Goal: Information Seeking & Learning: Learn about a topic

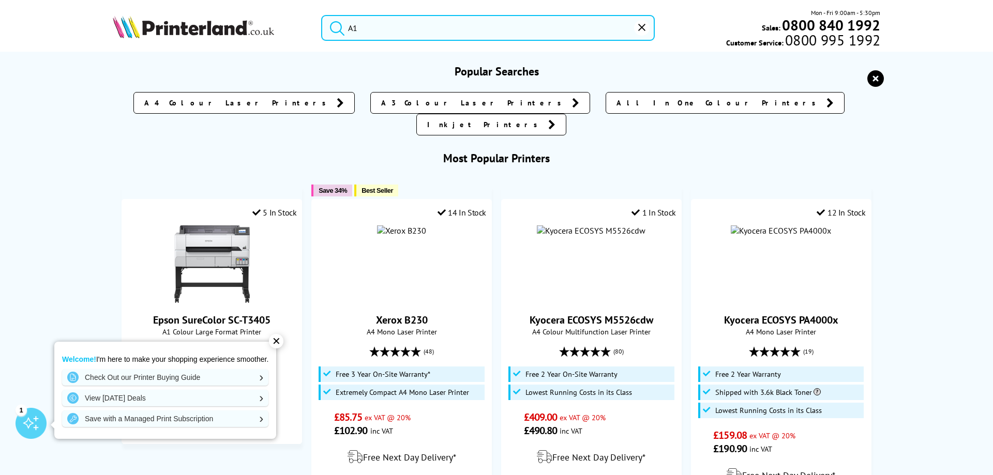
click at [356, 27] on input "A1" at bounding box center [488, 28] width 334 height 26
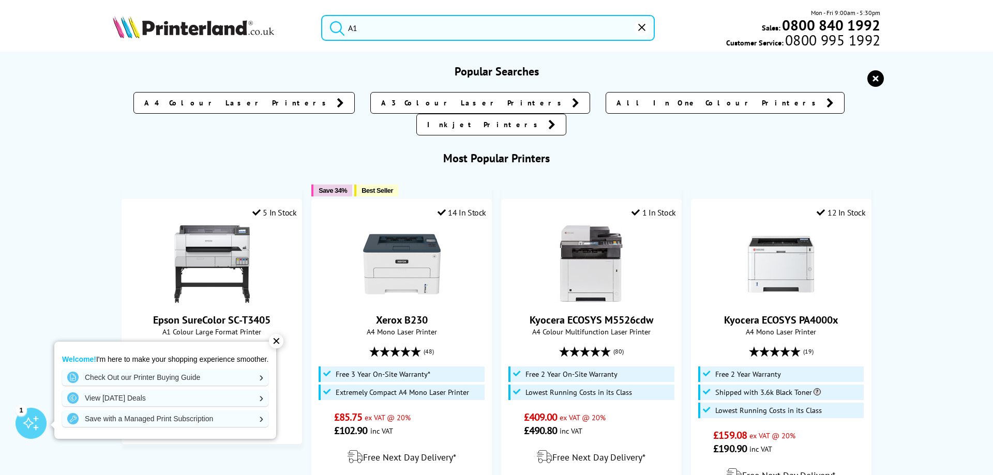
click at [381, 34] on input "A1" at bounding box center [488, 28] width 334 height 26
click at [592, 37] on input "A1" at bounding box center [488, 28] width 334 height 26
click at [693, 38] on div "Mon - Fri 9:00am - 5:30pm Sales: 0800 840 1992 Customer Service: 0800 995 1992" at bounding box center [768, 28] width 226 height 40
click at [374, 28] on input "A1" at bounding box center [488, 28] width 334 height 26
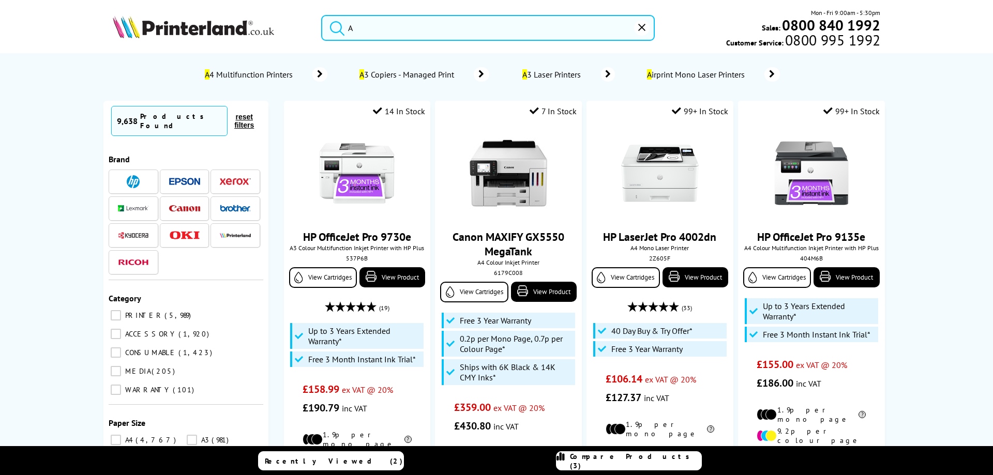
type input "A1"
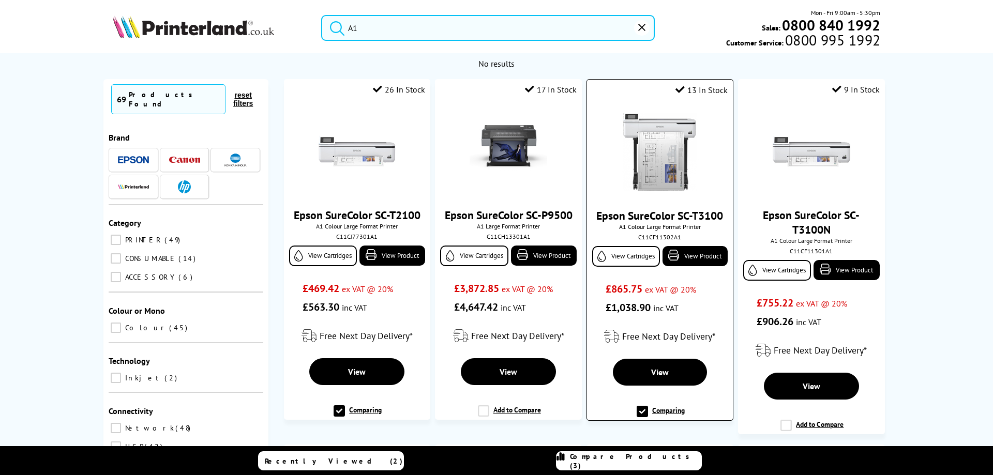
click at [655, 179] on img at bounding box center [660, 152] width 78 height 78
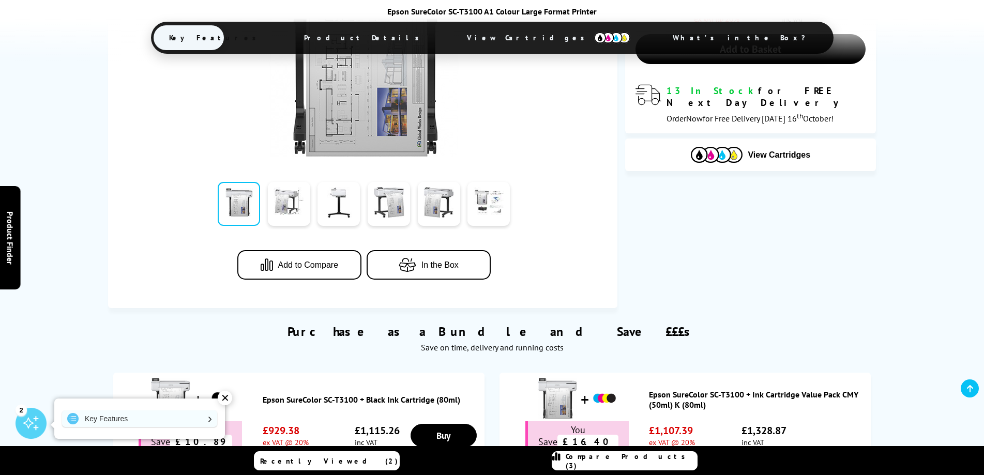
scroll to position [310, 0]
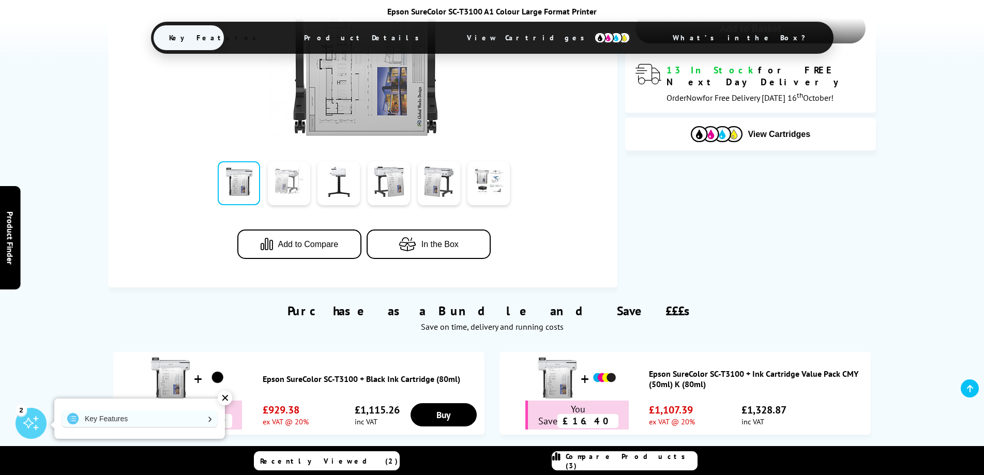
click at [291, 191] on link at bounding box center [289, 183] width 42 height 44
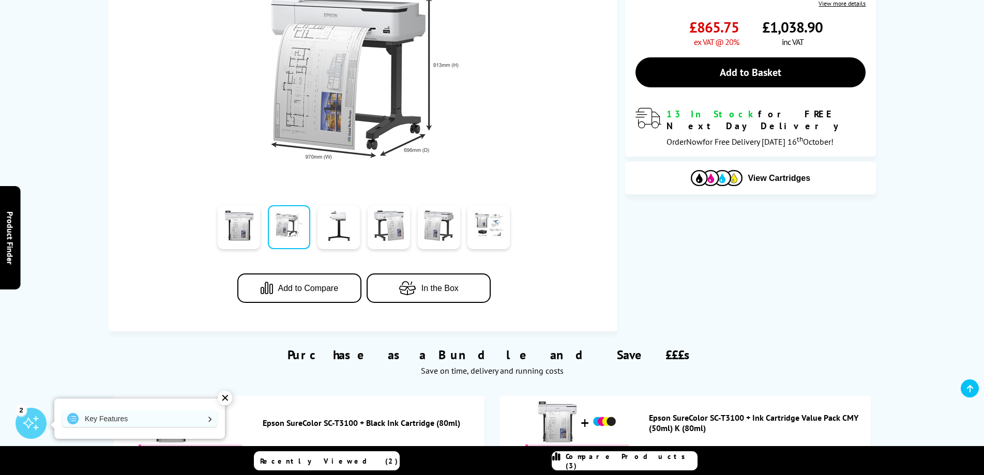
scroll to position [155, 0]
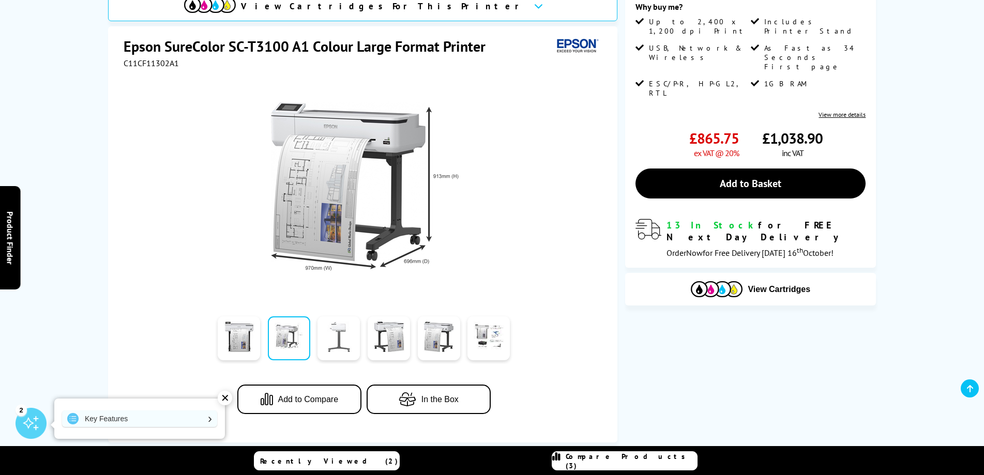
click at [340, 341] on link at bounding box center [339, 339] width 42 height 44
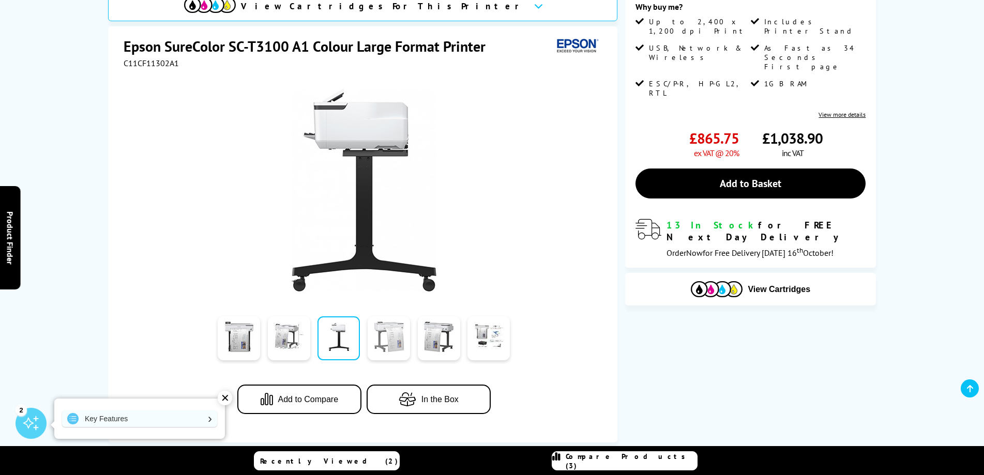
click at [378, 340] on link at bounding box center [389, 339] width 42 height 44
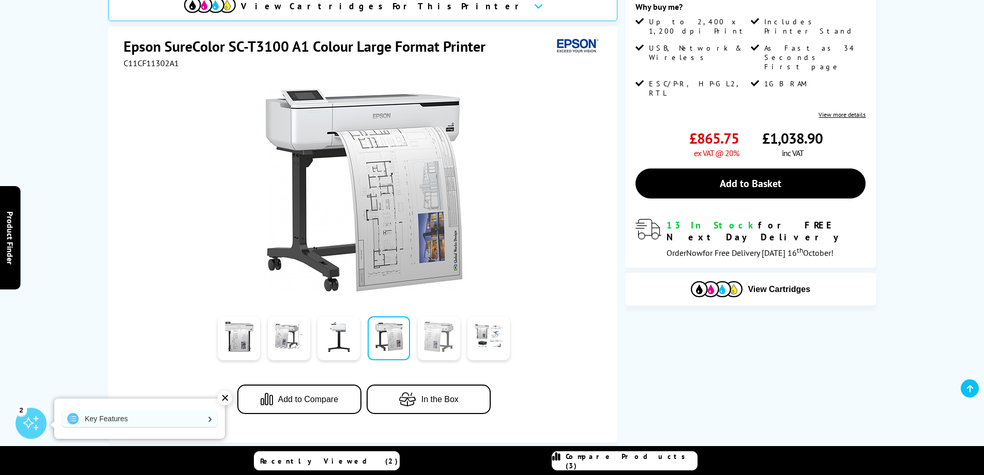
click at [431, 339] on link at bounding box center [439, 339] width 42 height 44
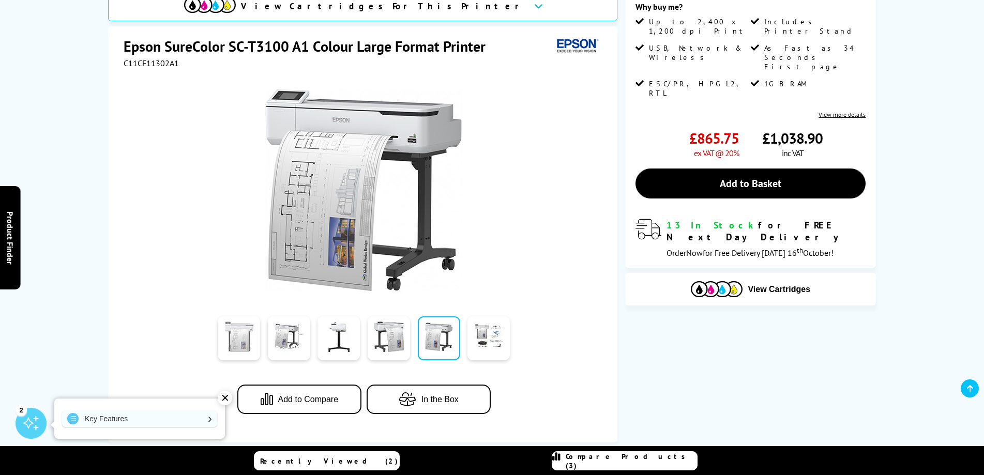
click at [245, 346] on link at bounding box center [239, 339] width 42 height 44
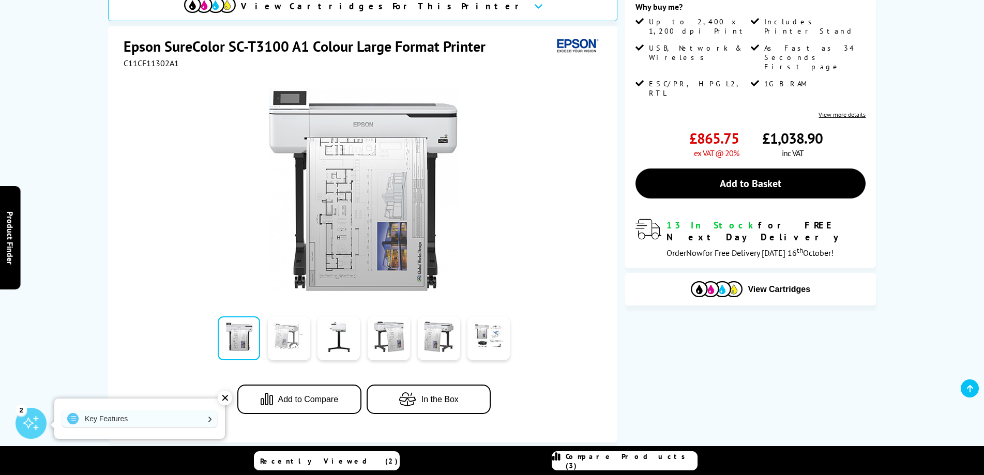
click at [283, 353] on link at bounding box center [289, 339] width 42 height 44
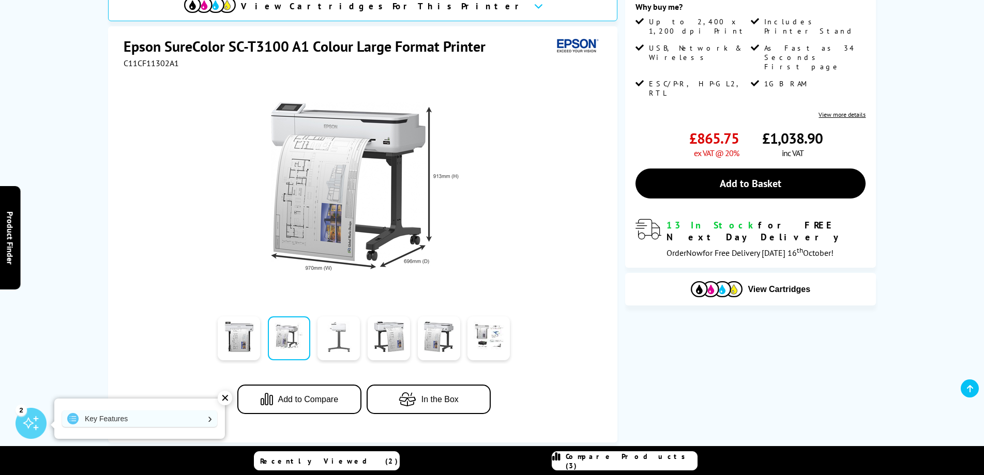
click at [340, 331] on link at bounding box center [339, 339] width 42 height 44
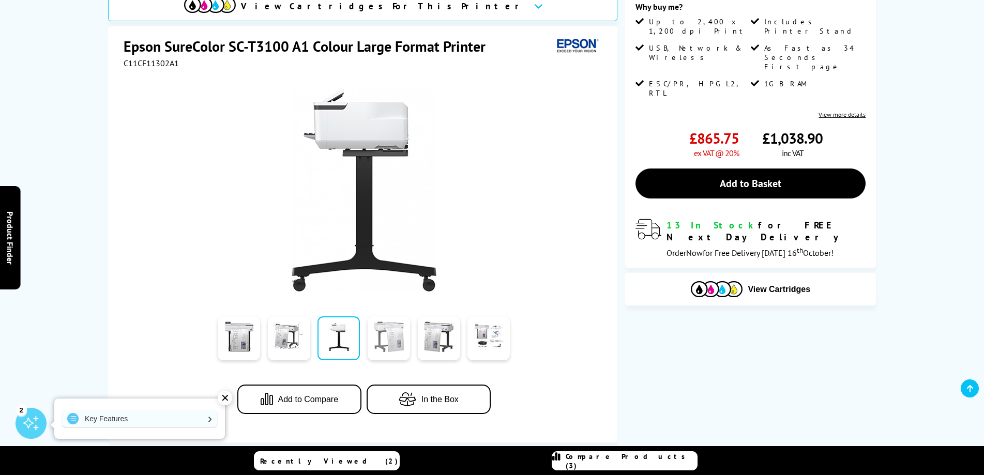
click at [391, 339] on link at bounding box center [389, 339] width 42 height 44
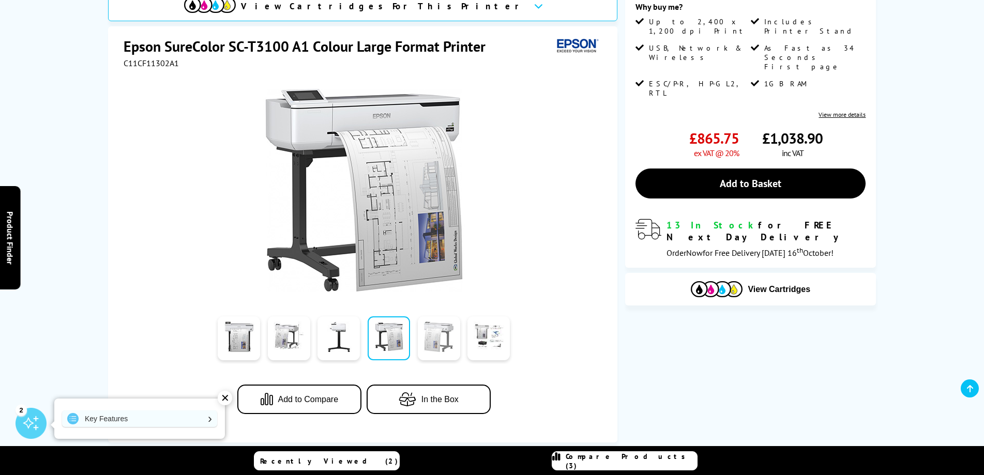
click at [440, 337] on link at bounding box center [439, 339] width 42 height 44
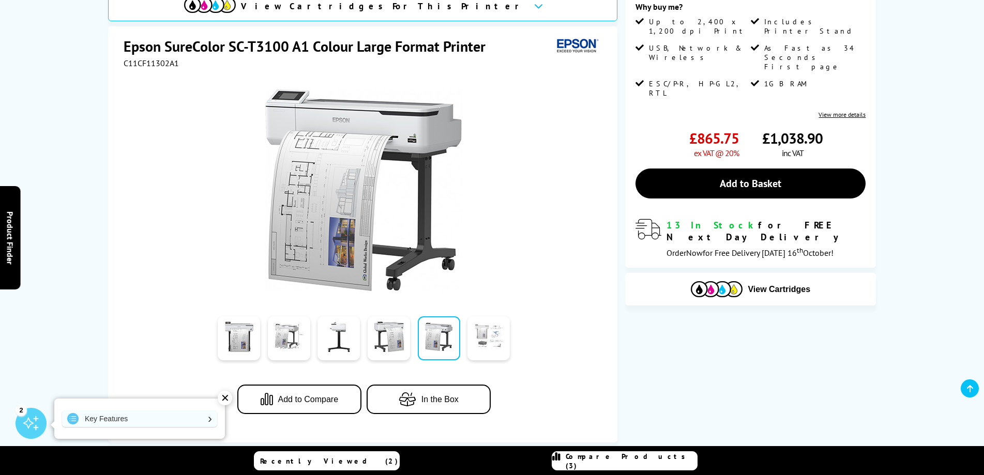
click at [480, 338] on link at bounding box center [489, 339] width 42 height 44
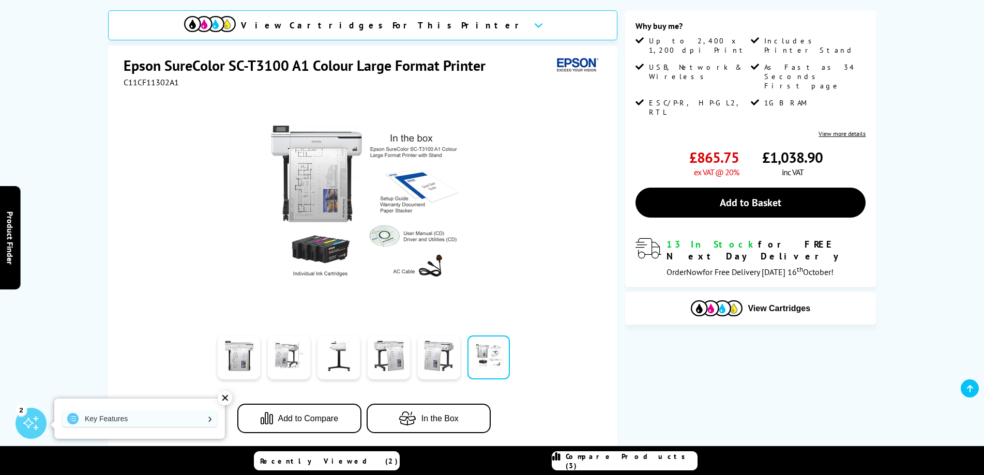
scroll to position [103, 0]
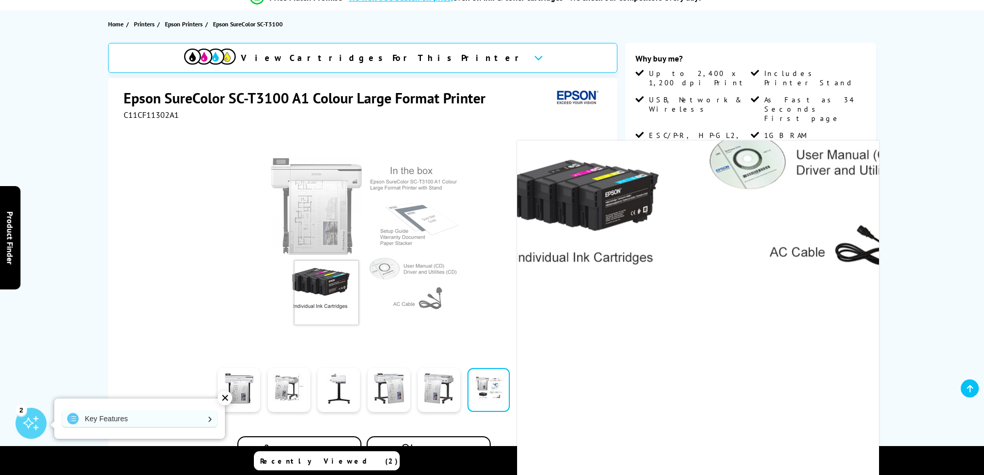
click at [326, 293] on img at bounding box center [364, 242] width 203 height 203
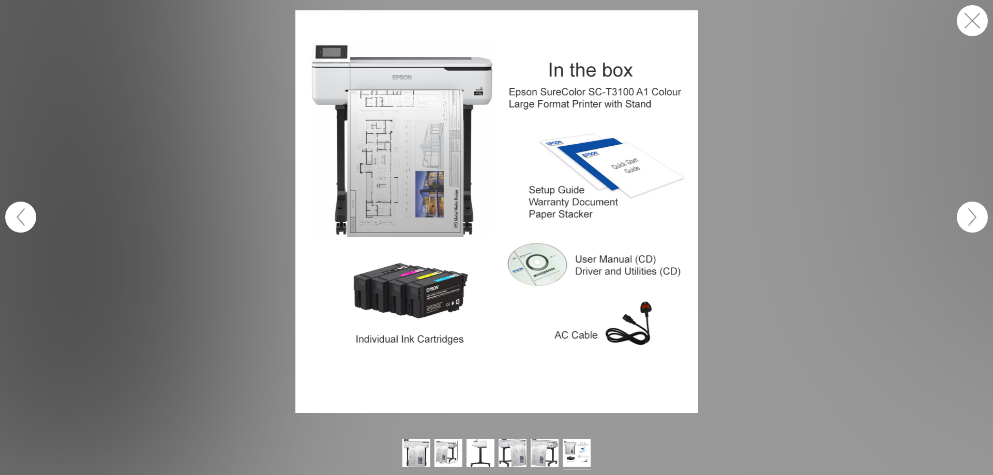
click at [431, 301] on img at bounding box center [496, 211] width 403 height 403
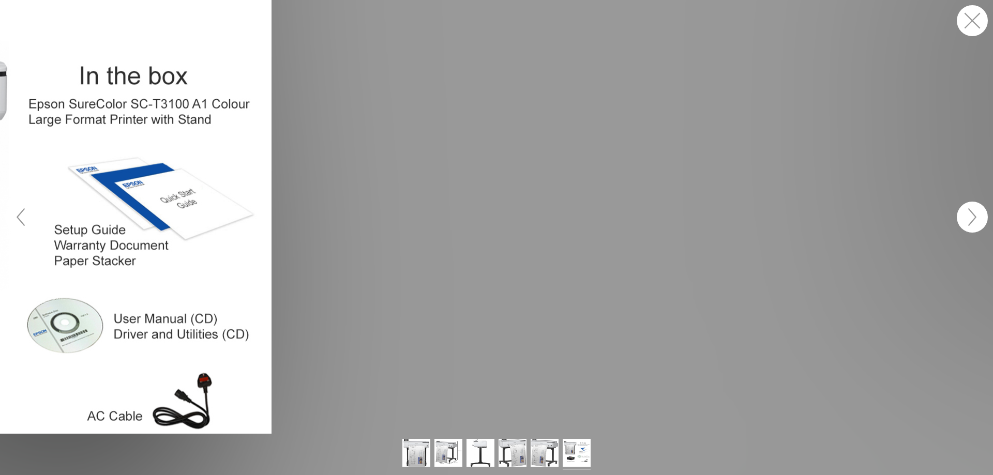
click at [974, 24] on button "button" at bounding box center [972, 20] width 31 height 31
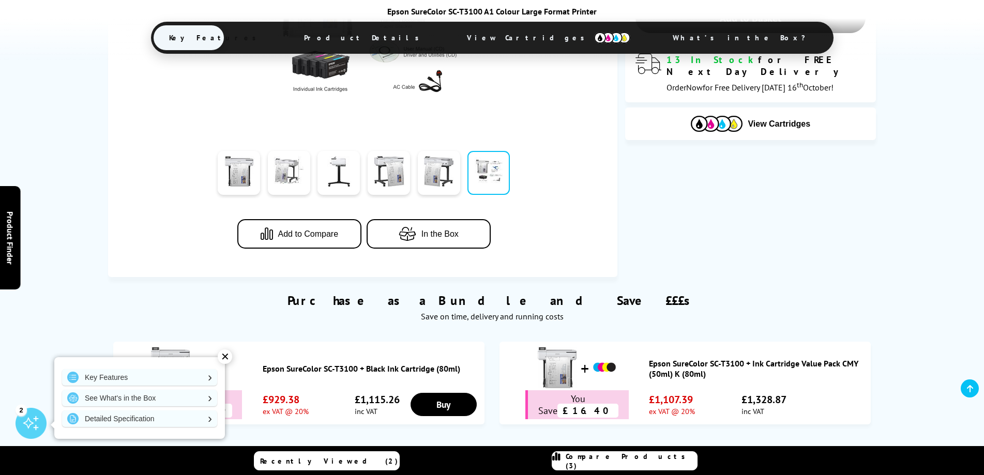
scroll to position [310, 0]
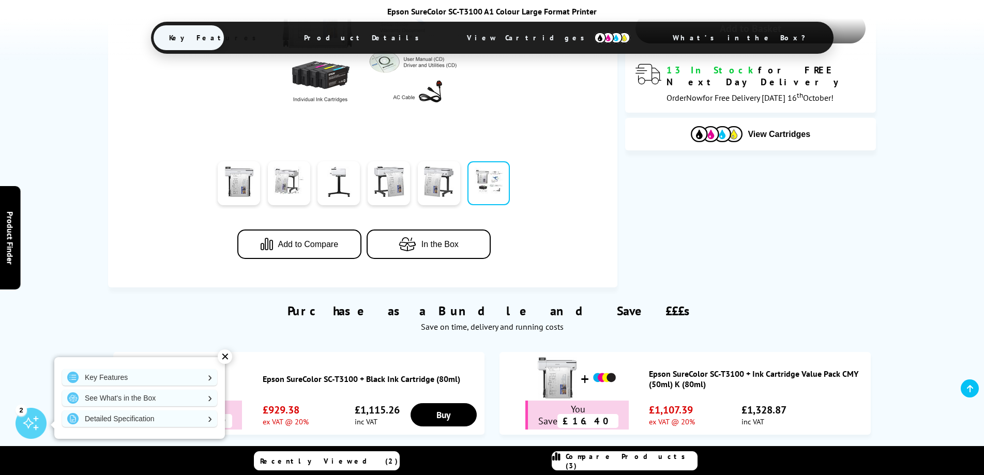
click at [444, 253] on button "In the Box" at bounding box center [429, 244] width 124 height 29
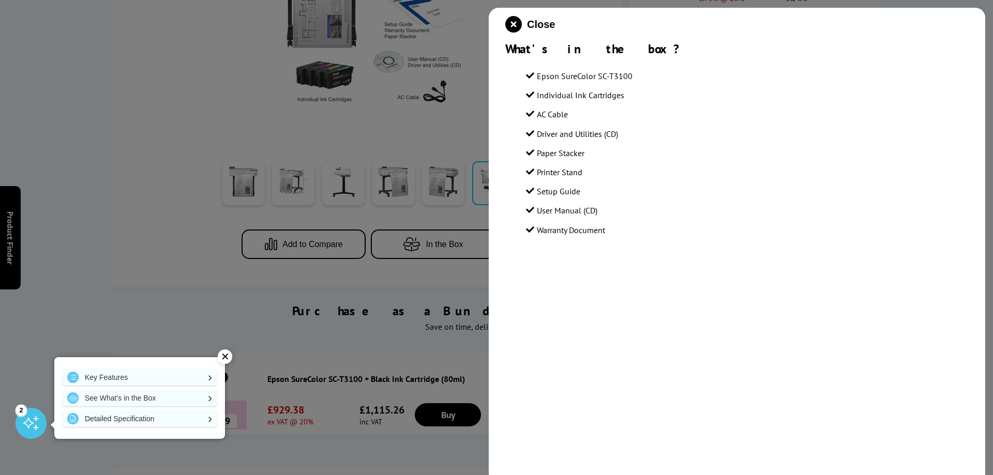
click at [555, 156] on span "Paper Stacker" at bounding box center [561, 153] width 48 height 10
click at [419, 154] on div at bounding box center [496, 237] width 993 height 475
click at [451, 138] on div at bounding box center [496, 237] width 993 height 475
click at [515, 20] on icon "close modal" at bounding box center [513, 24] width 17 height 17
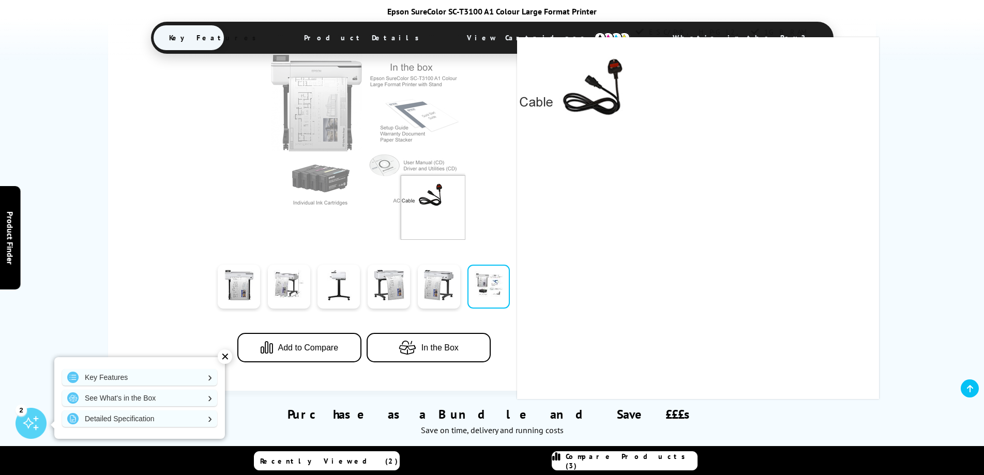
scroll to position [259, 0]
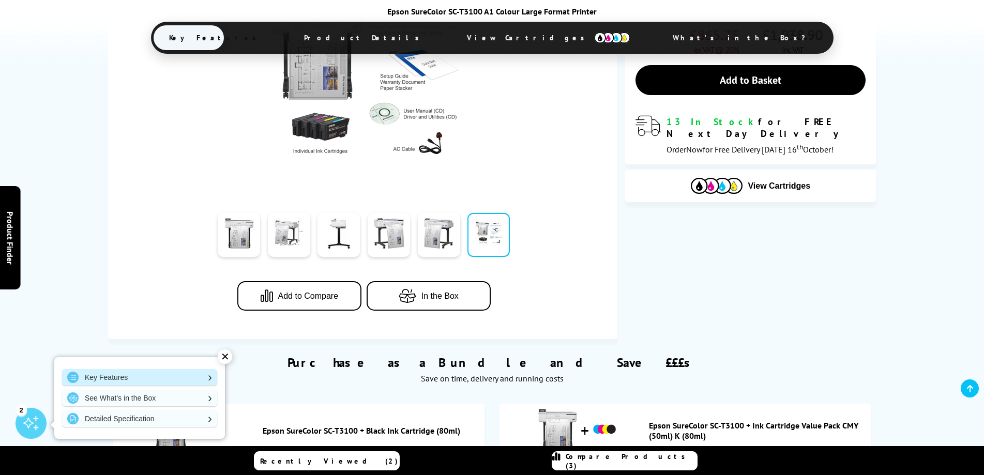
click at [158, 375] on link "Key Features" at bounding box center [139, 377] width 155 height 17
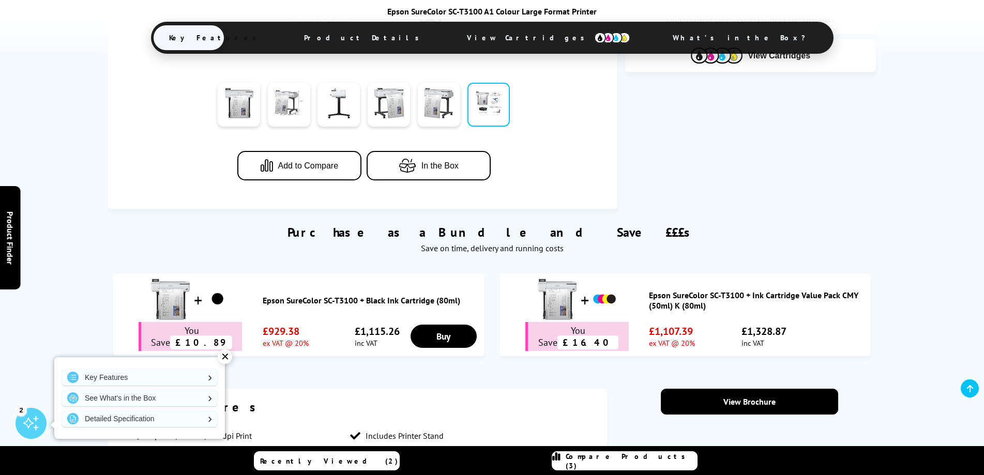
scroll to position [337, 0]
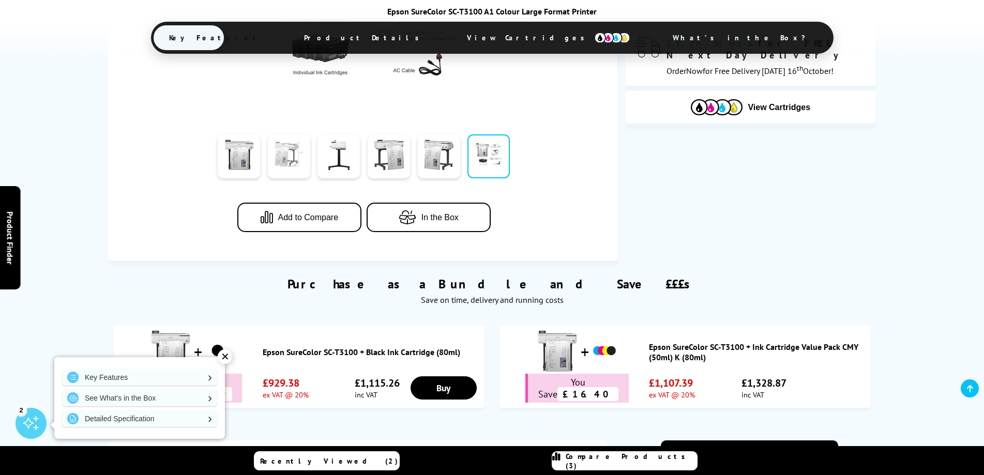
click at [295, 157] on link at bounding box center [289, 156] width 42 height 44
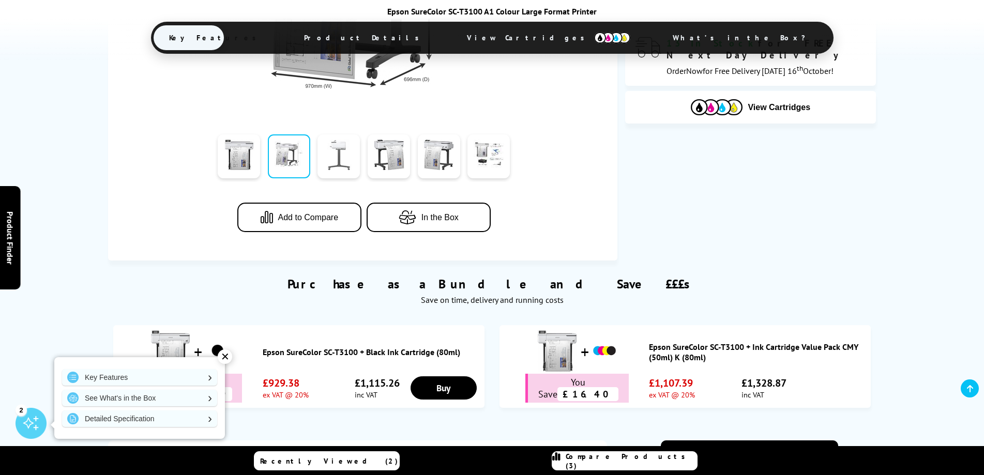
click at [336, 156] on link at bounding box center [339, 156] width 42 height 44
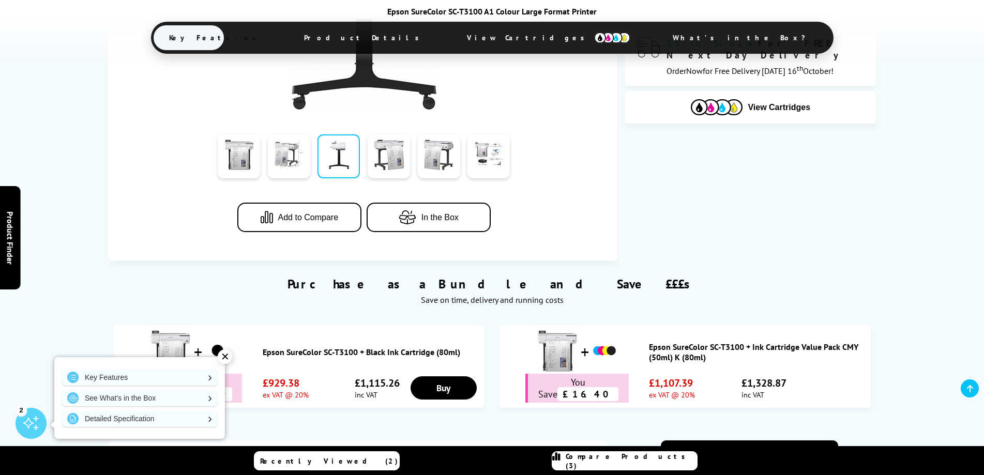
scroll to position [130, 0]
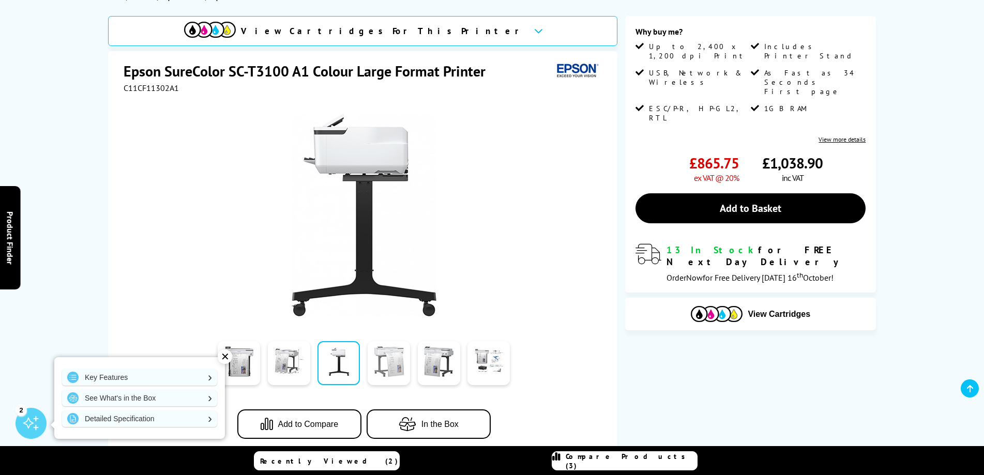
click at [384, 362] on link at bounding box center [389, 363] width 42 height 44
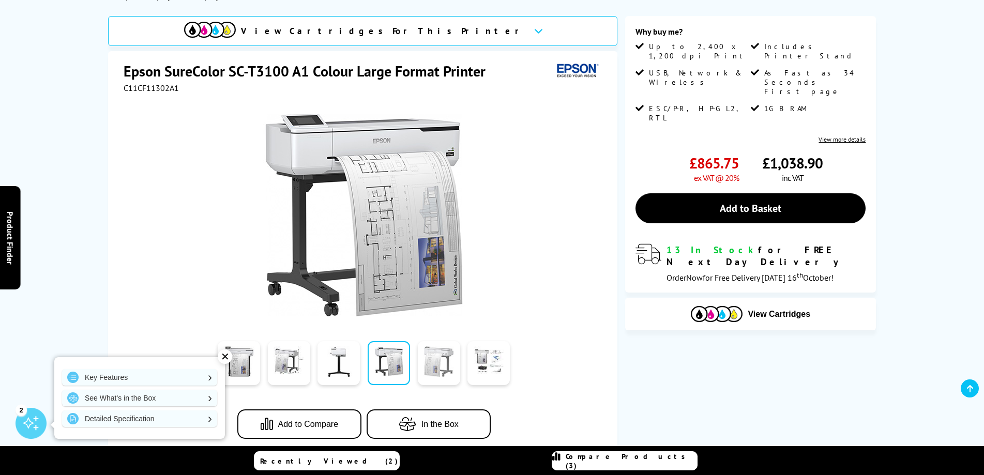
click at [427, 360] on link at bounding box center [439, 363] width 42 height 44
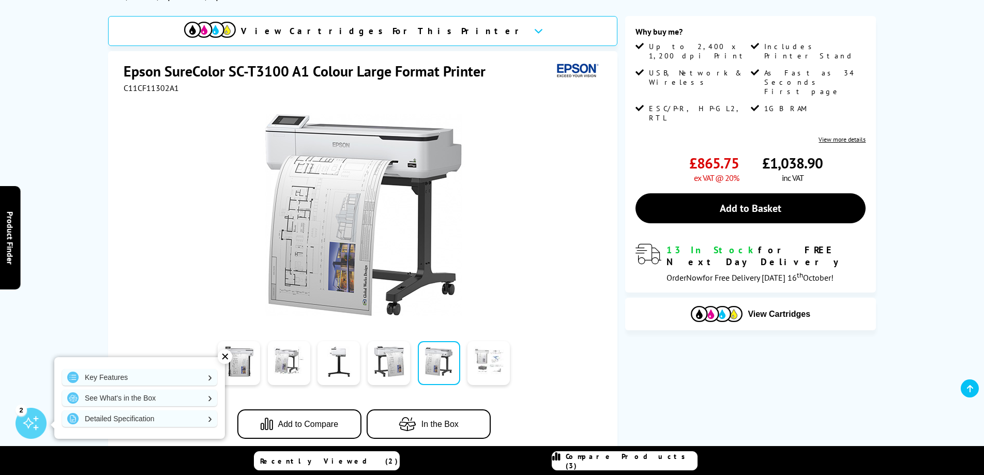
click at [482, 365] on link at bounding box center [489, 363] width 42 height 44
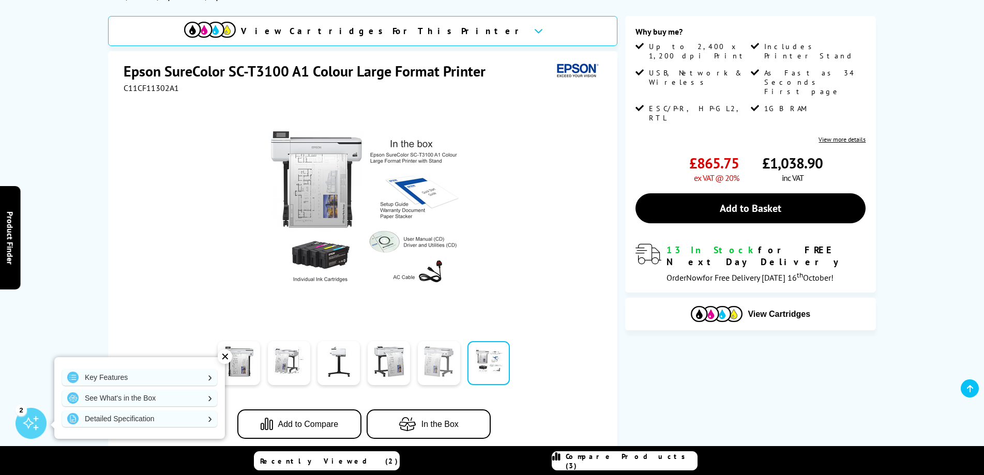
click at [433, 364] on link at bounding box center [439, 363] width 42 height 44
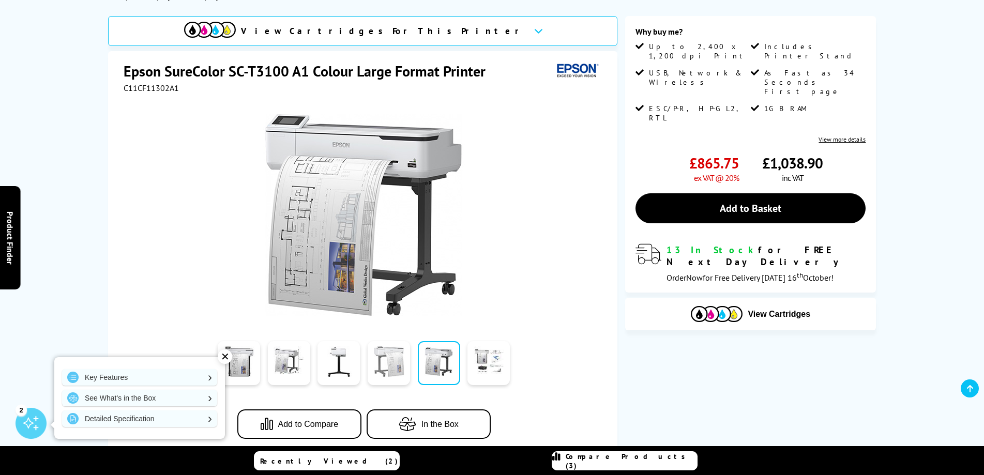
click at [391, 366] on link at bounding box center [389, 363] width 42 height 44
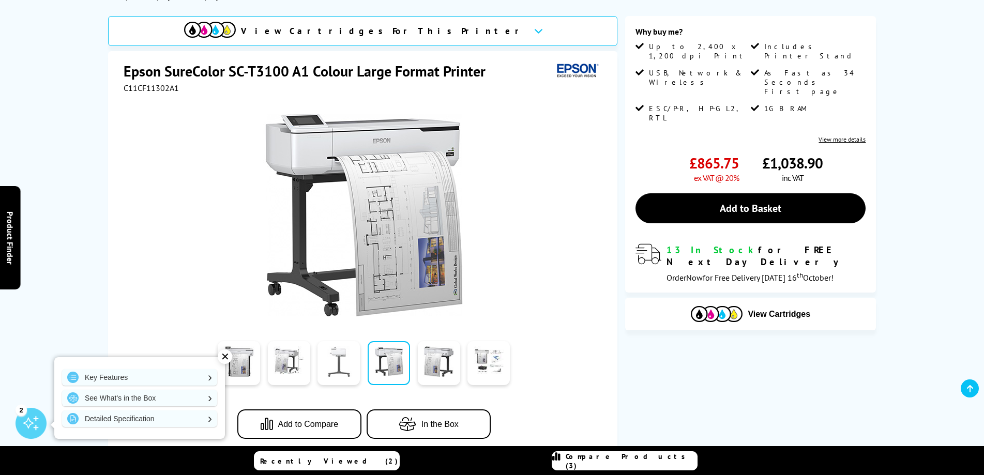
click at [339, 364] on link at bounding box center [339, 363] width 42 height 44
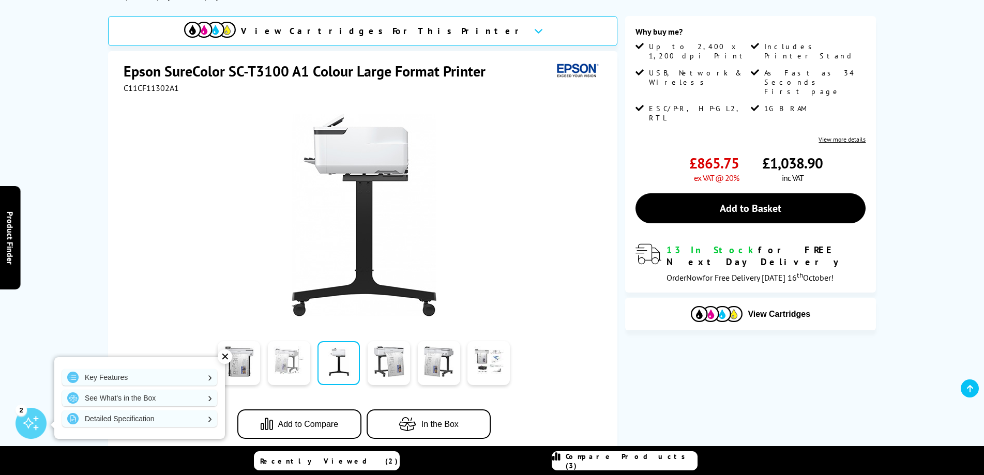
click at [291, 363] on link at bounding box center [289, 363] width 42 height 44
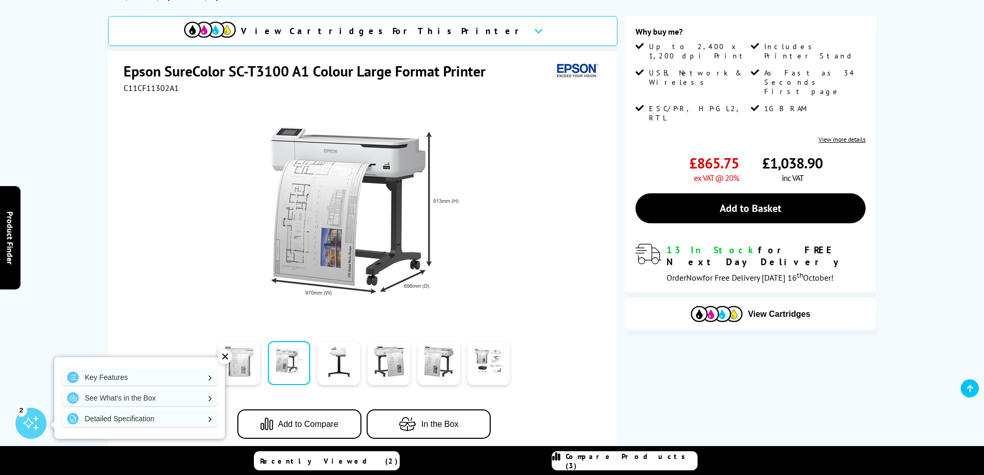
click at [230, 364] on link at bounding box center [239, 363] width 42 height 44
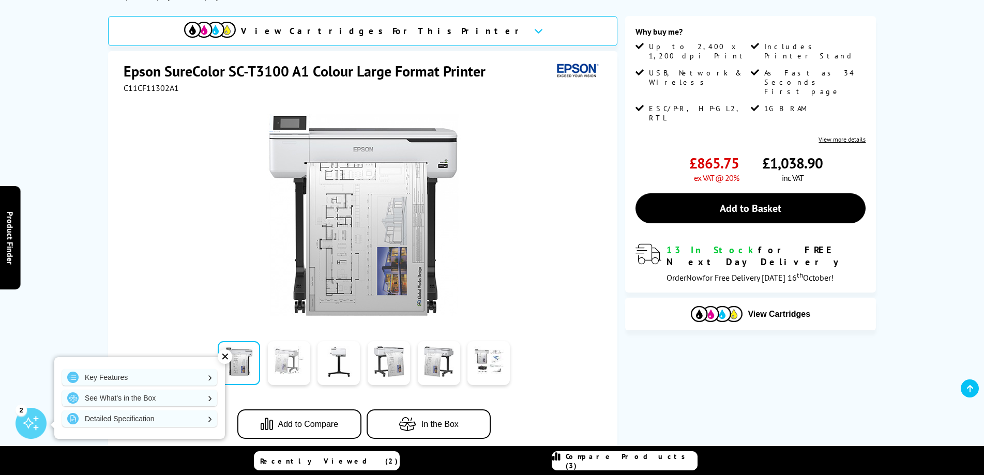
scroll to position [182, 0]
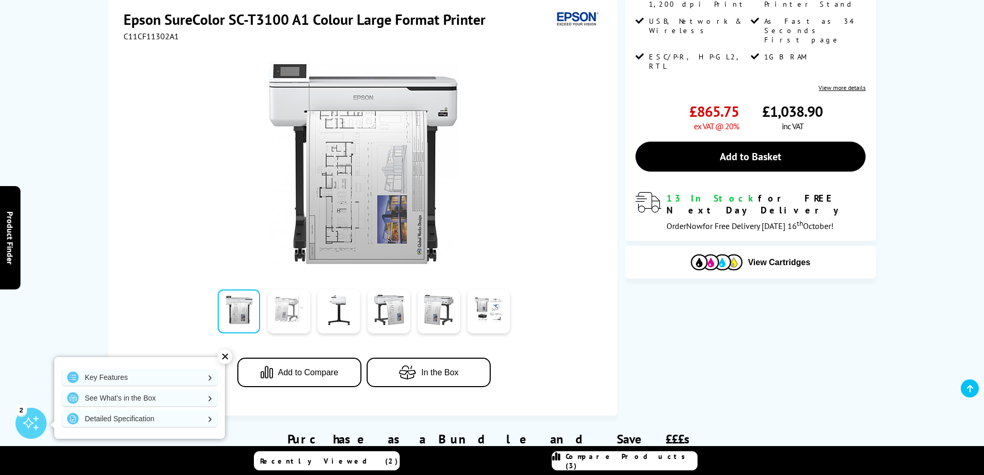
click at [289, 321] on link at bounding box center [289, 312] width 42 height 44
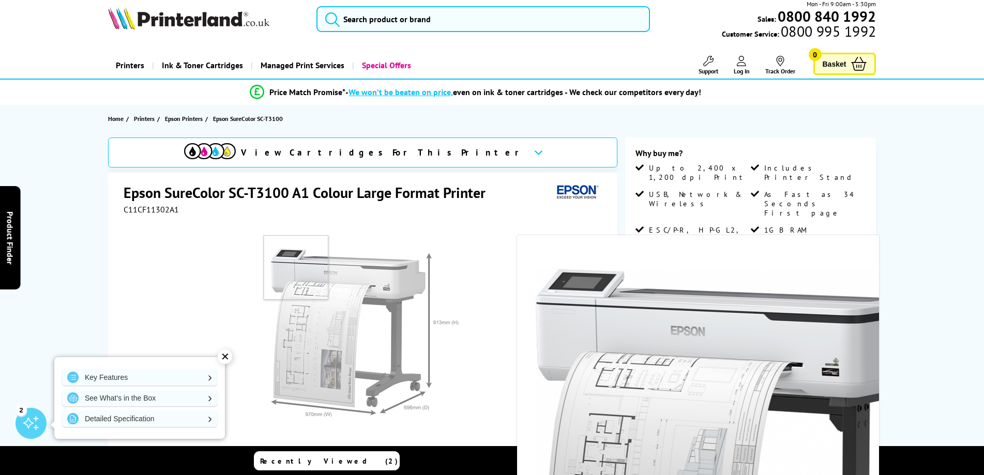
scroll to position [0, 0]
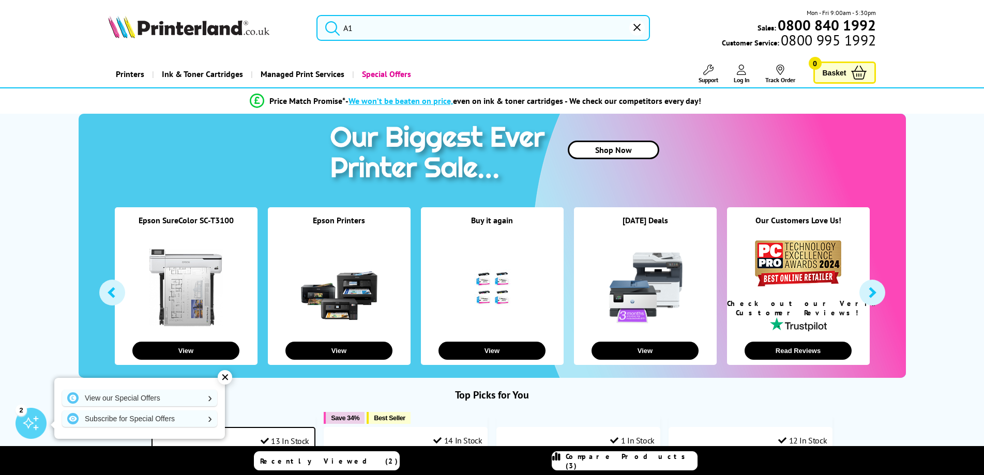
click at [375, 30] on input "A1" at bounding box center [484, 28] width 334 height 26
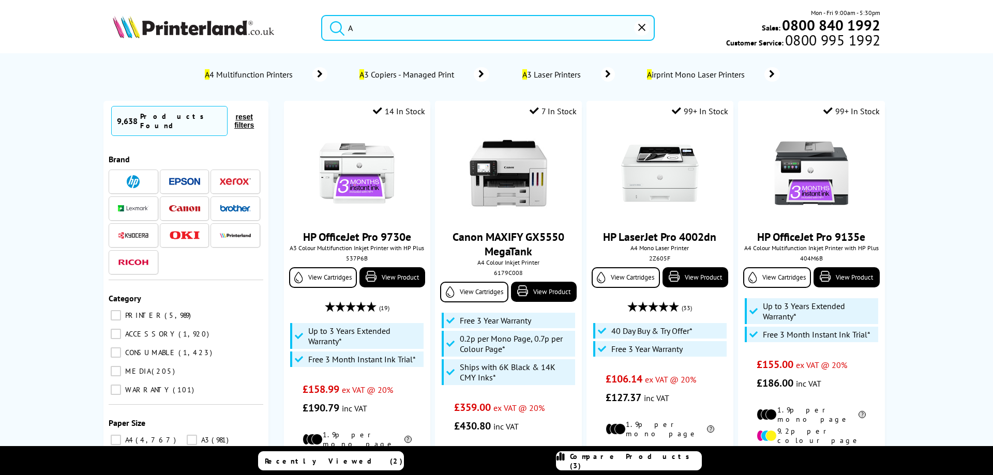
type input "A1"
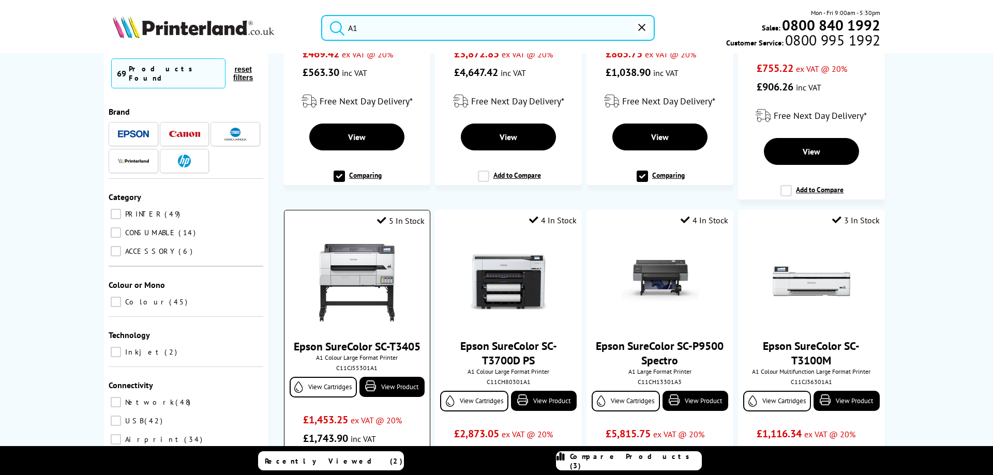
scroll to position [259, 0]
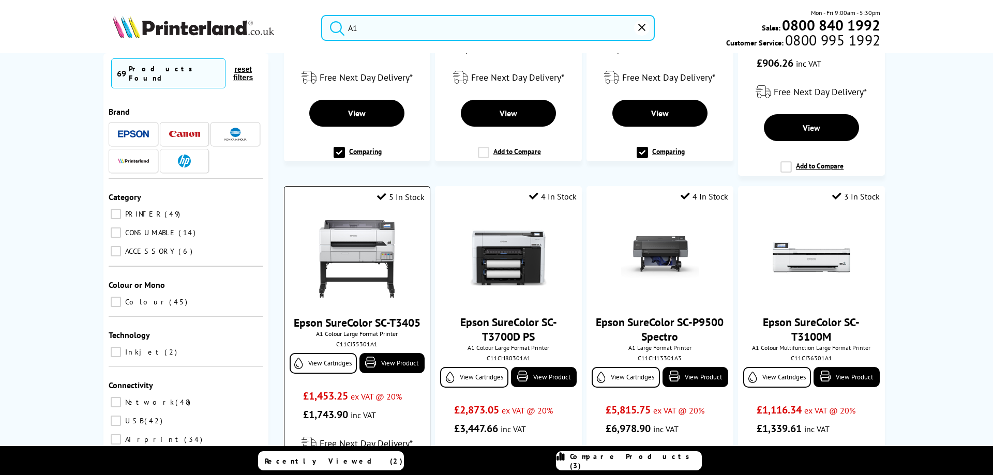
click at [362, 263] on img at bounding box center [357, 259] width 78 height 78
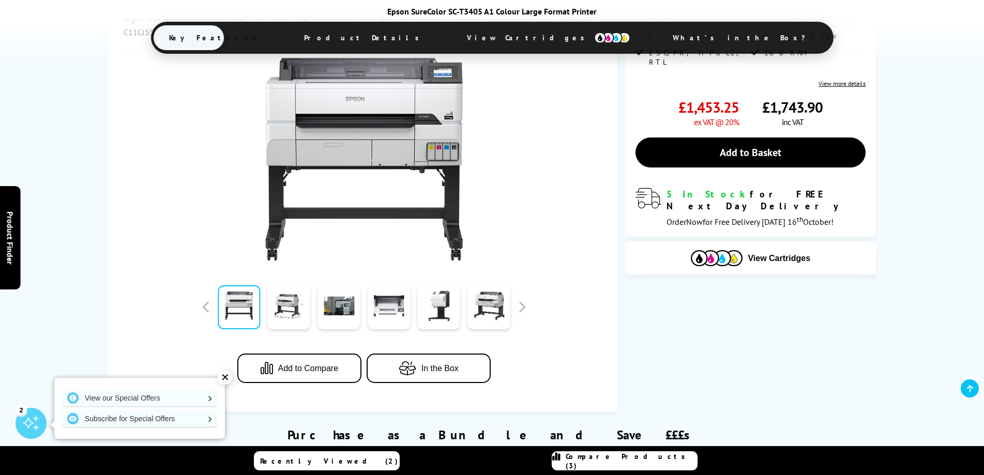
scroll to position [207, 0]
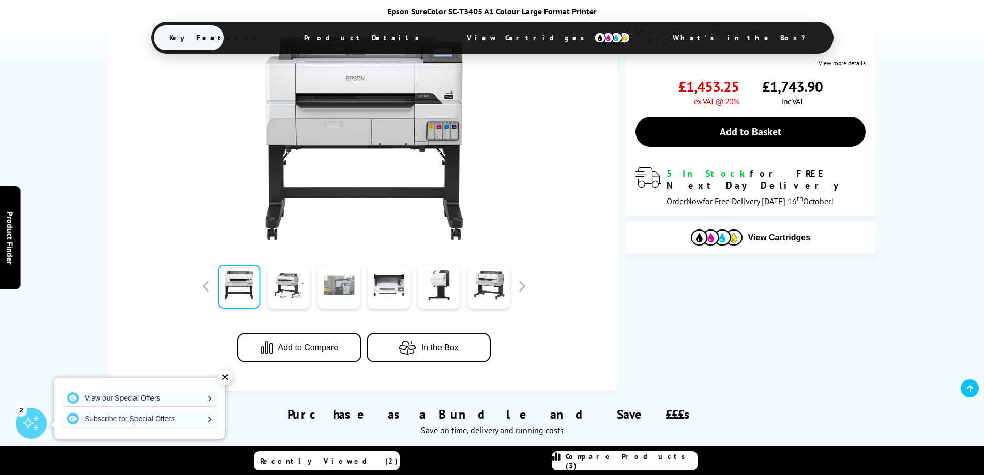
click at [343, 294] on link at bounding box center [339, 287] width 42 height 44
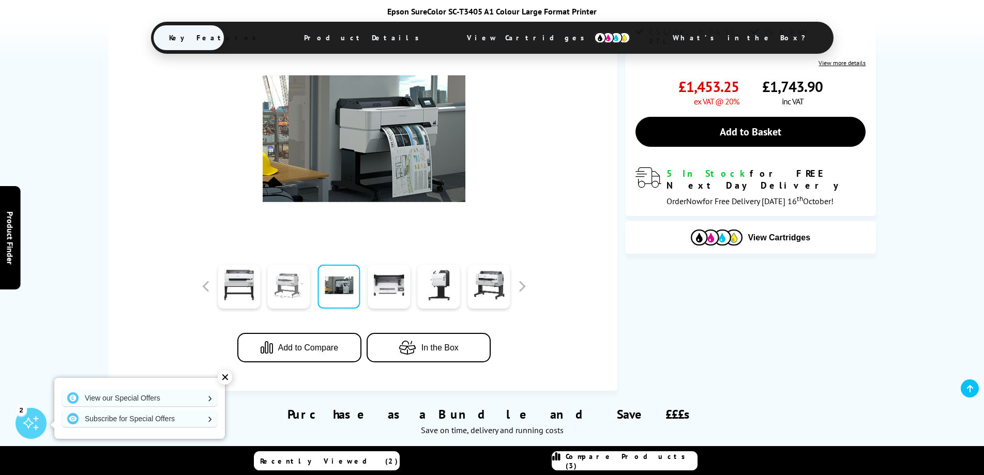
click at [302, 292] on link at bounding box center [289, 287] width 42 height 44
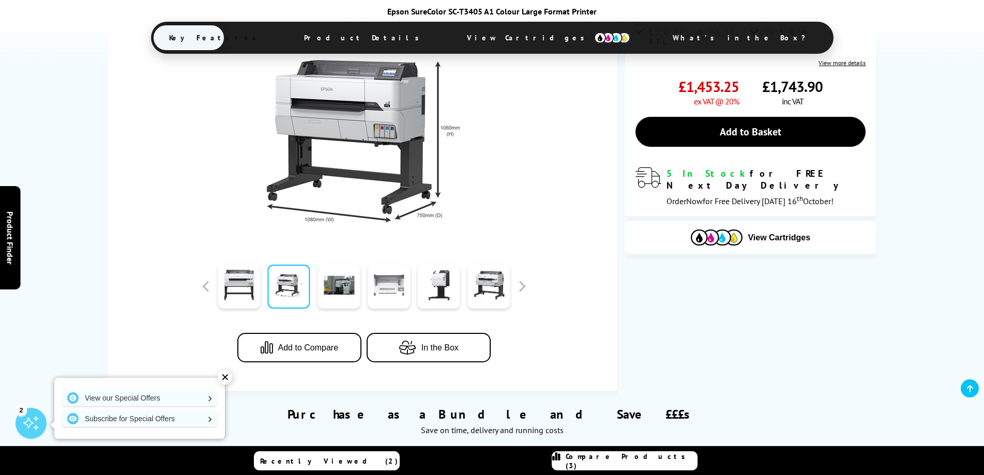
click at [382, 284] on link at bounding box center [389, 287] width 42 height 44
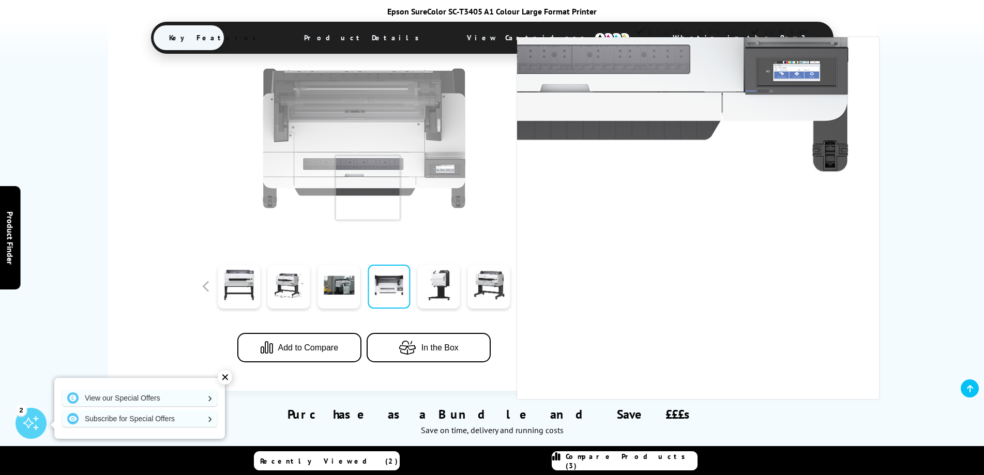
click at [381, 133] on img at bounding box center [364, 138] width 203 height 203
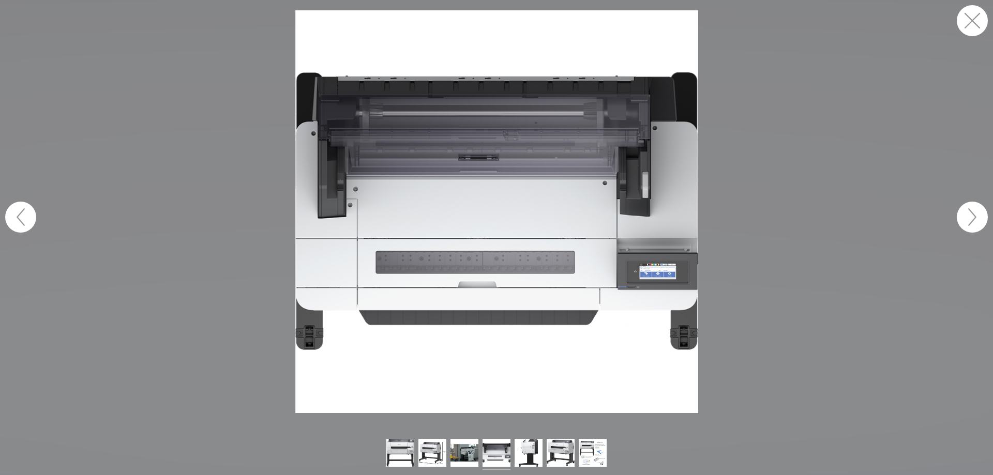
click at [973, 217] on button "button" at bounding box center [972, 217] width 31 height 31
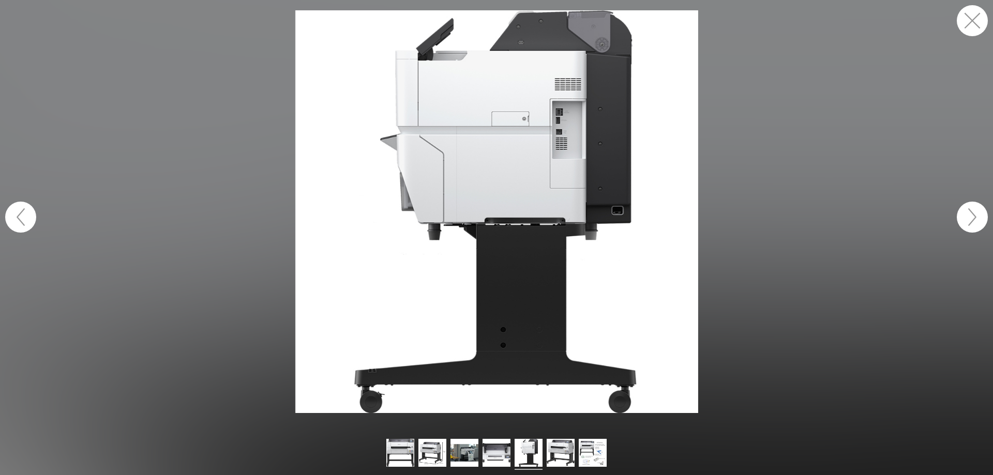
click at [973, 217] on button "button" at bounding box center [972, 217] width 31 height 31
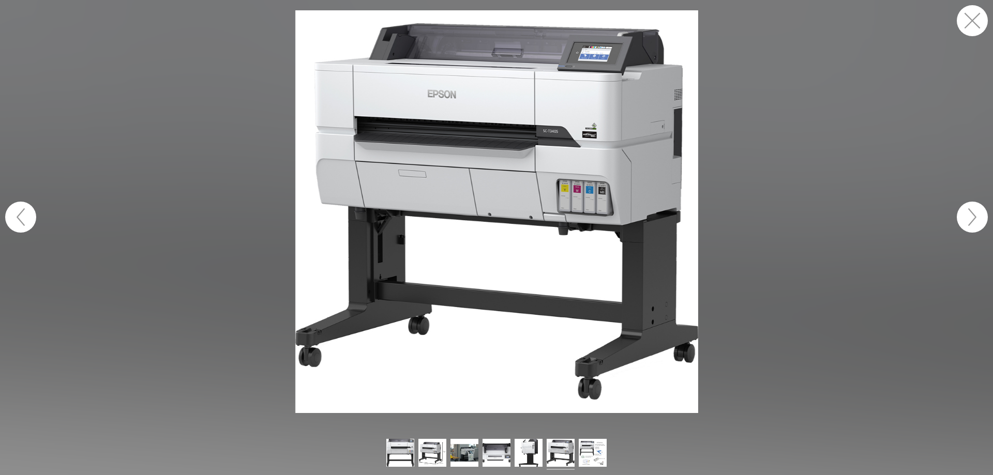
click at [973, 217] on button "button" at bounding box center [972, 217] width 31 height 31
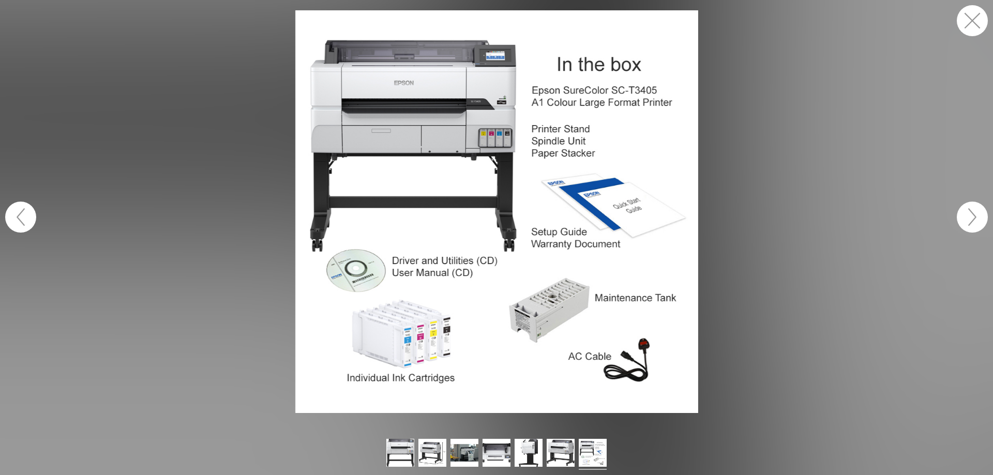
click at [973, 217] on button "button" at bounding box center [972, 217] width 31 height 31
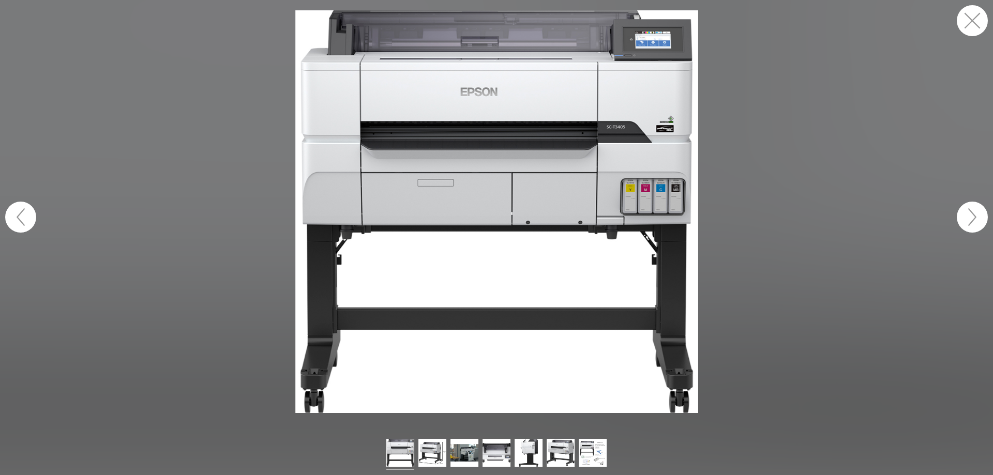
click at [973, 217] on button "button" at bounding box center [972, 217] width 31 height 31
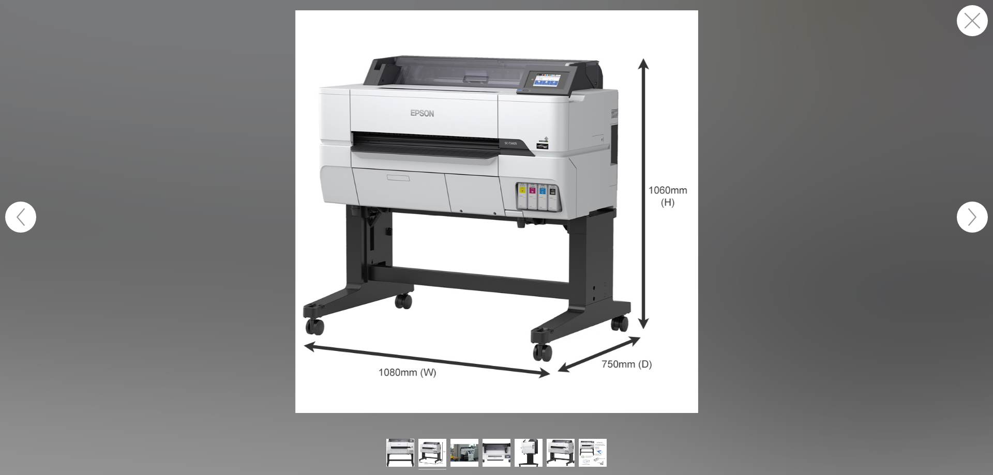
click at [973, 217] on button "button" at bounding box center [972, 217] width 31 height 31
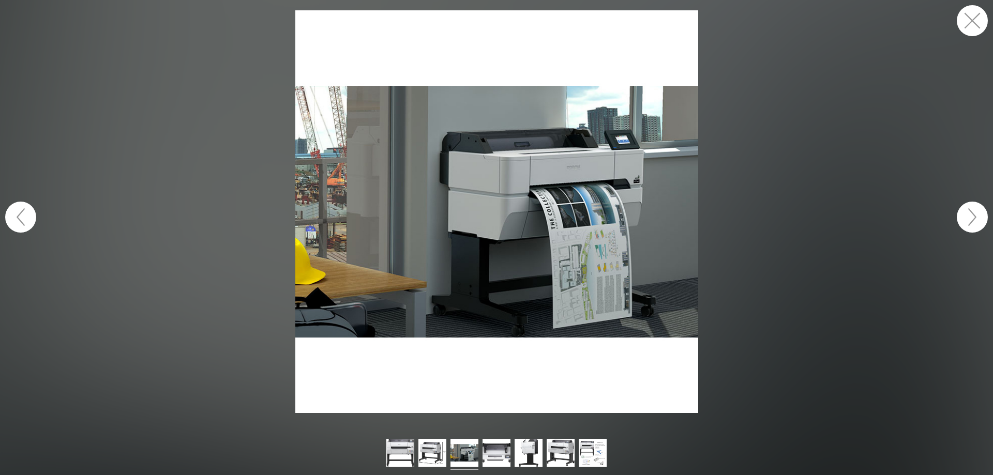
click at [973, 217] on button "button" at bounding box center [972, 217] width 31 height 31
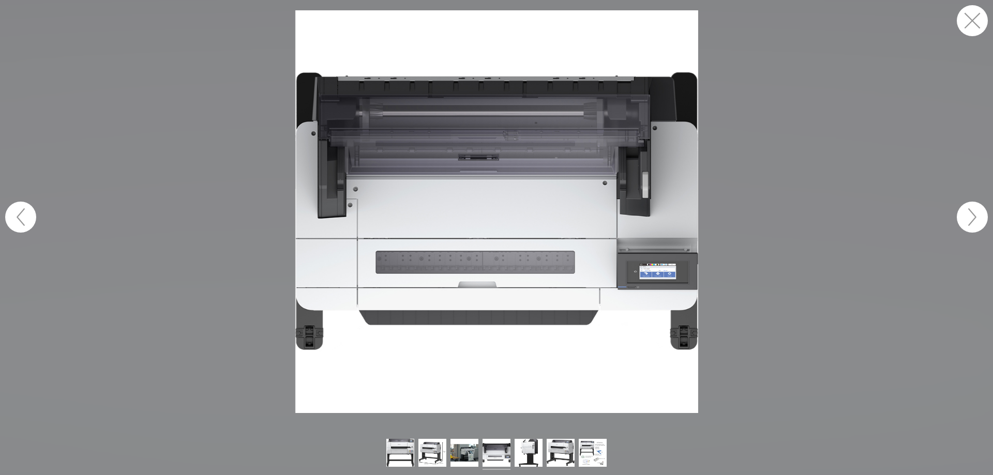
click at [973, 217] on button "button" at bounding box center [972, 217] width 31 height 31
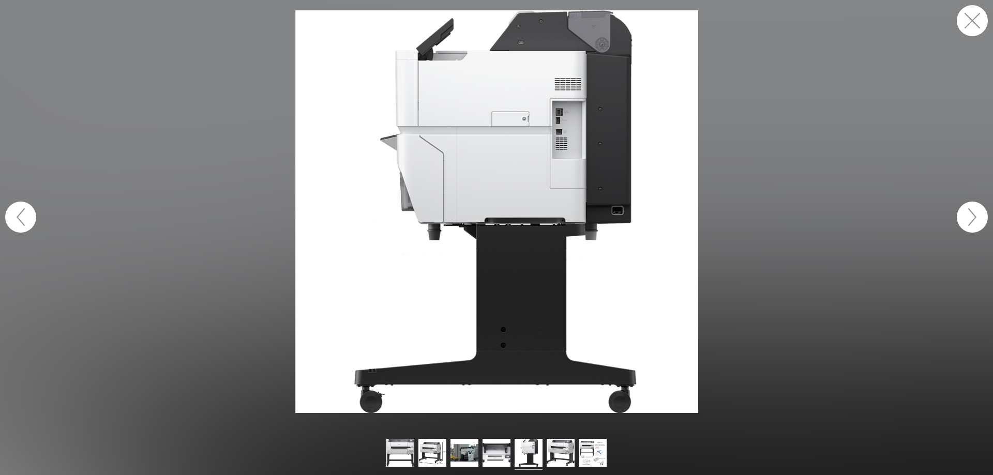
click at [968, 208] on button "button" at bounding box center [972, 217] width 31 height 31
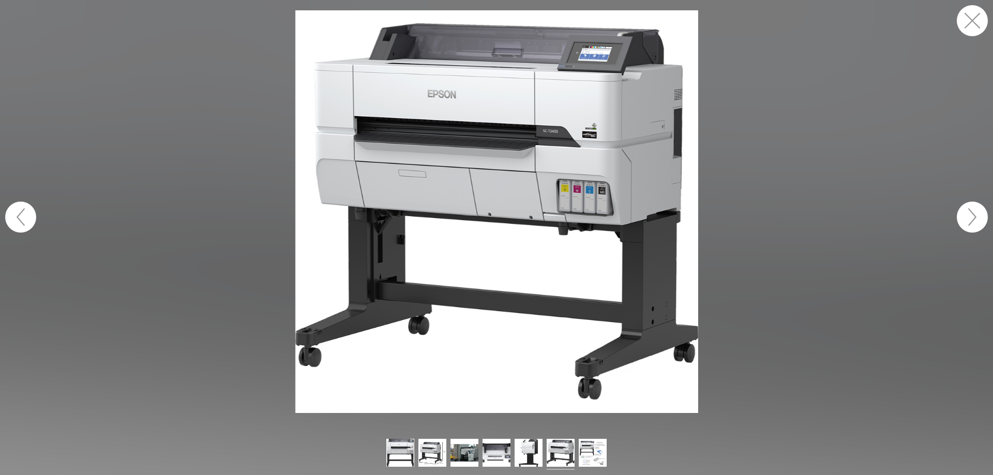
click at [968, 208] on button "button" at bounding box center [972, 217] width 31 height 31
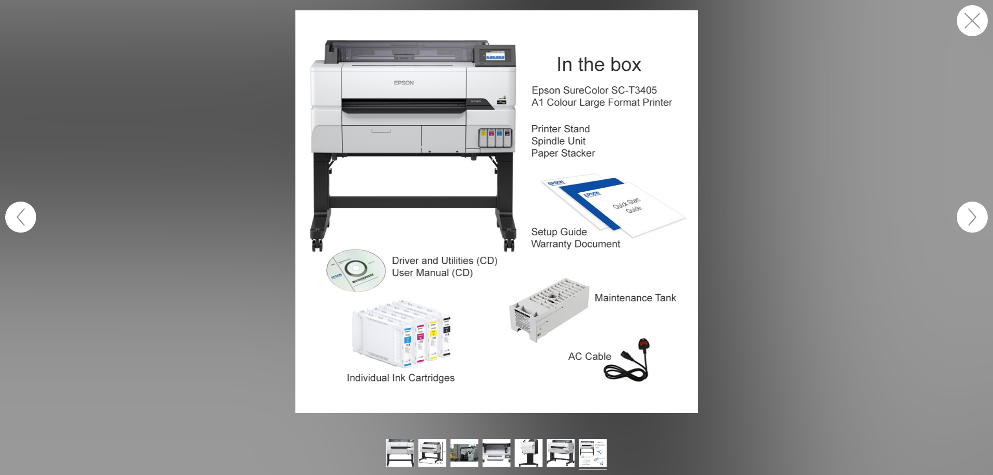
click at [968, 208] on button "button" at bounding box center [972, 217] width 31 height 31
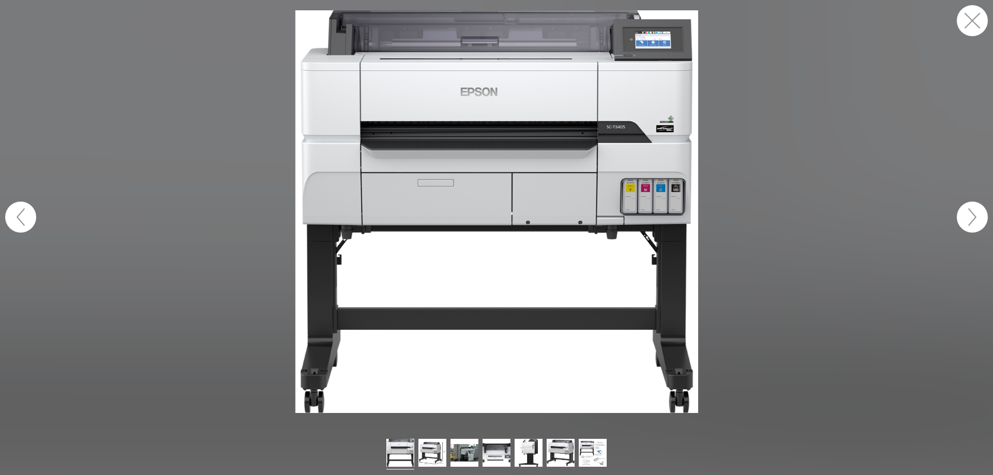
click at [968, 208] on button "button" at bounding box center [972, 217] width 31 height 31
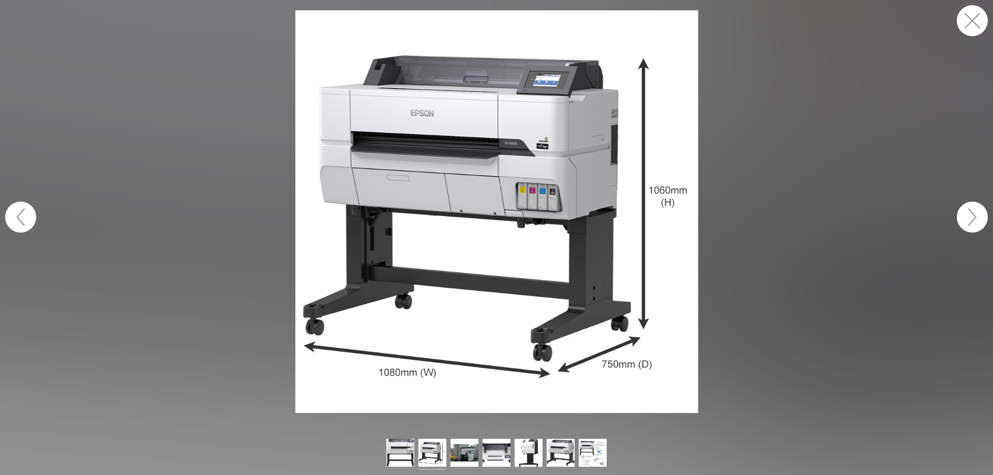
click at [968, 208] on button "button" at bounding box center [972, 217] width 31 height 31
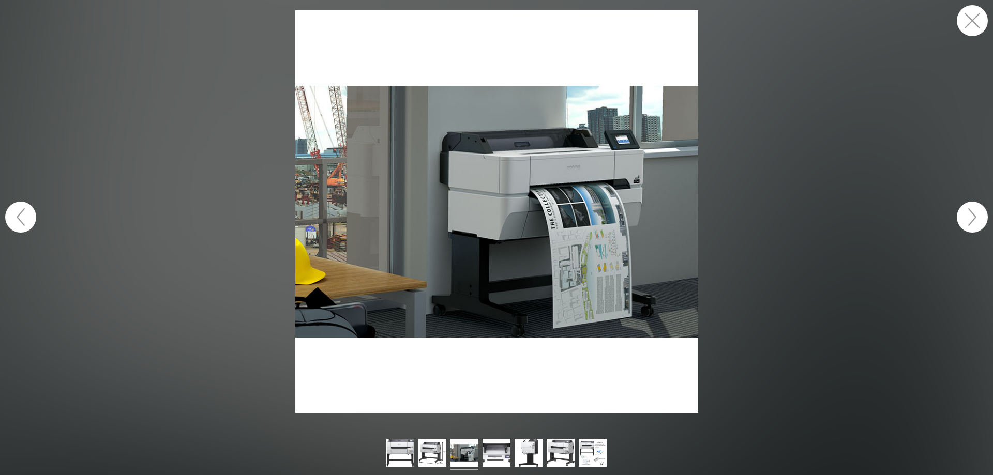
click at [968, 208] on button "button" at bounding box center [972, 217] width 31 height 31
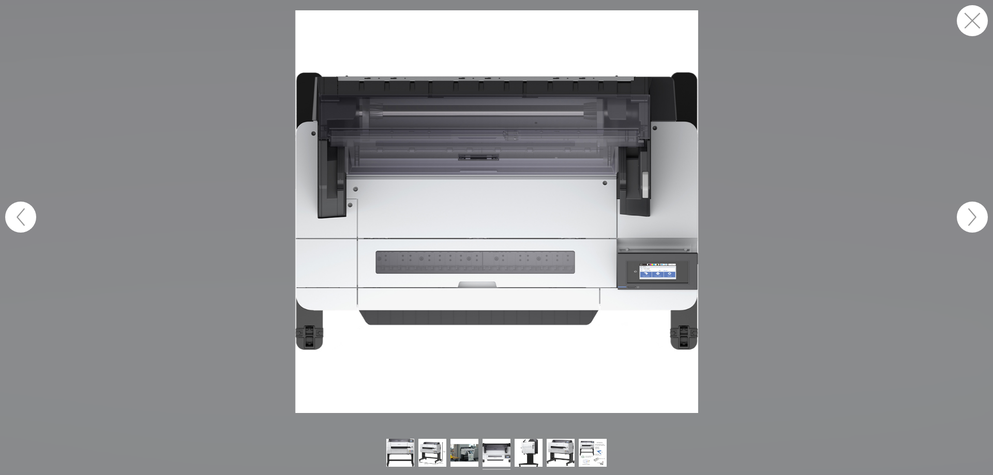
click at [968, 208] on button "button" at bounding box center [972, 217] width 31 height 31
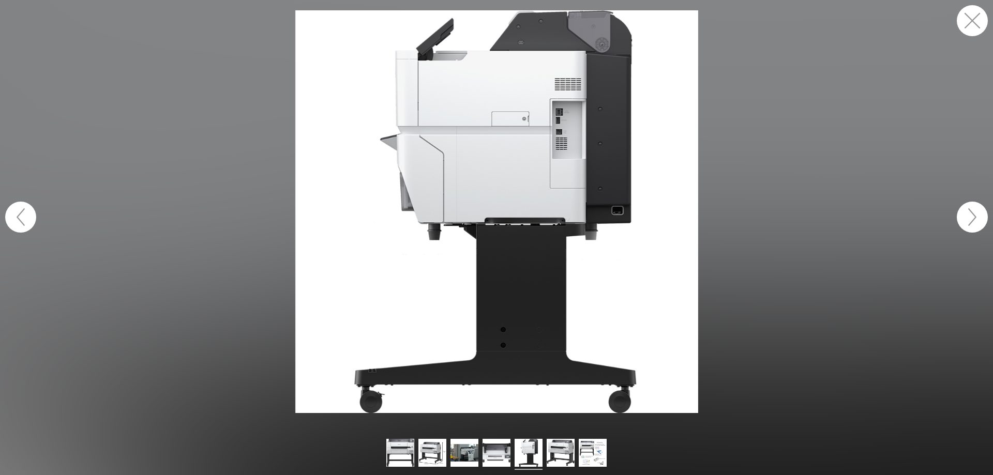
click at [964, 20] on button "button" at bounding box center [972, 20] width 31 height 31
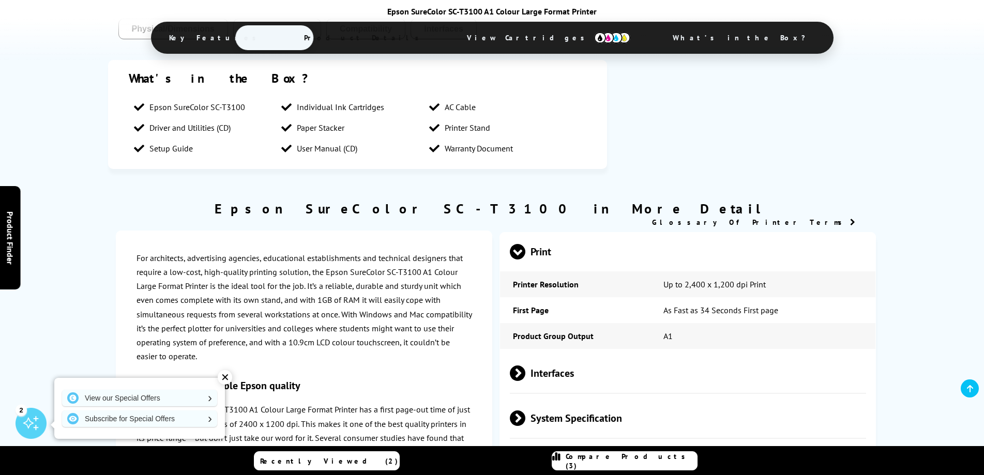
scroll to position [828, 0]
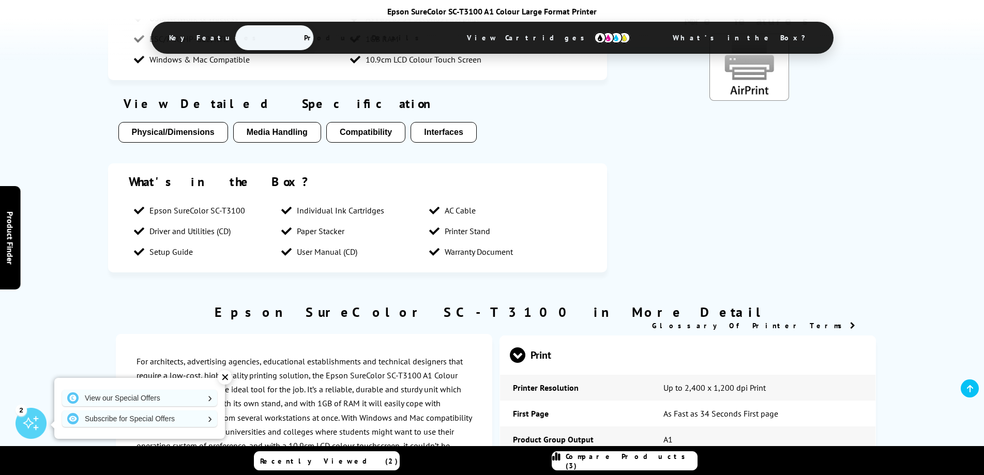
click at [460, 255] on span "Warranty Document" at bounding box center [479, 252] width 68 height 10
click at [433, 129] on button "Interfaces" at bounding box center [444, 132] width 66 height 21
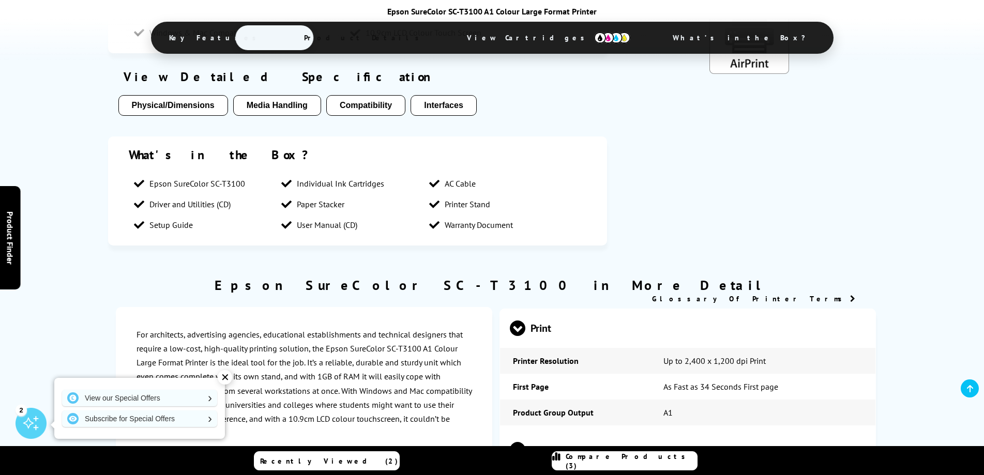
scroll to position [845, 0]
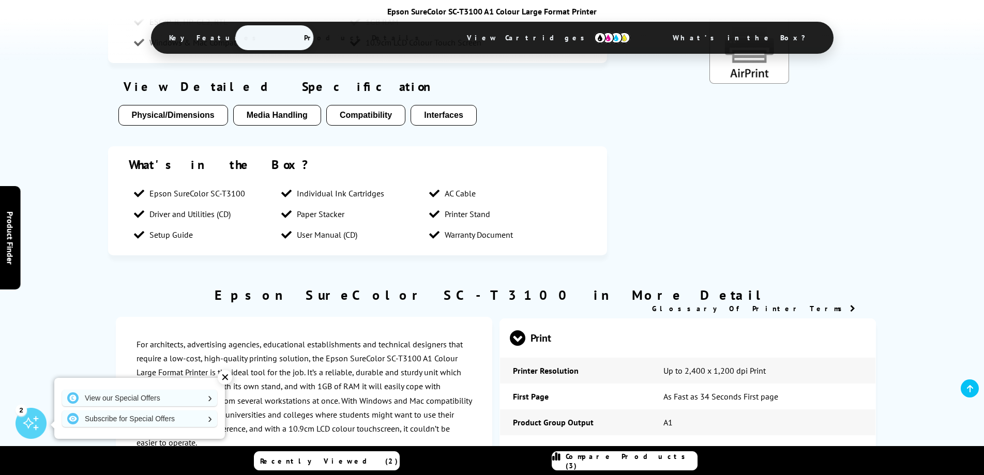
click at [361, 119] on button "Compatibility" at bounding box center [365, 115] width 79 height 21
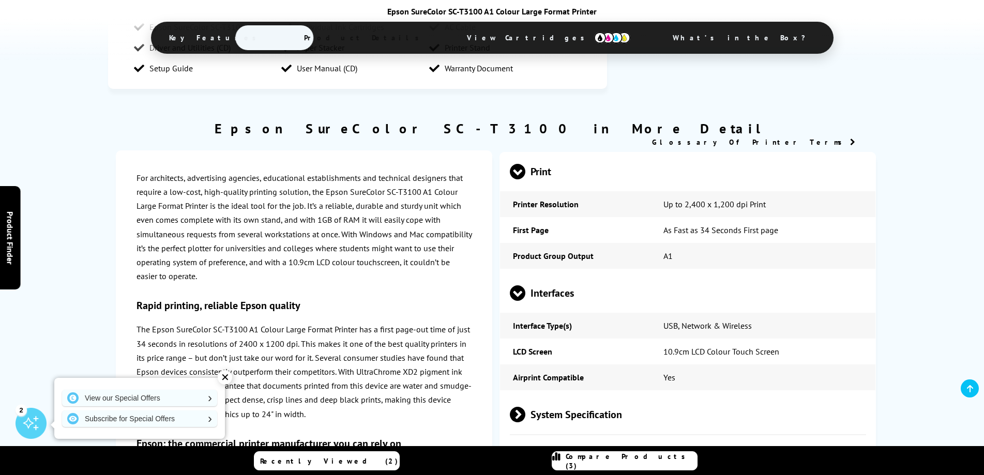
scroll to position [856, 0]
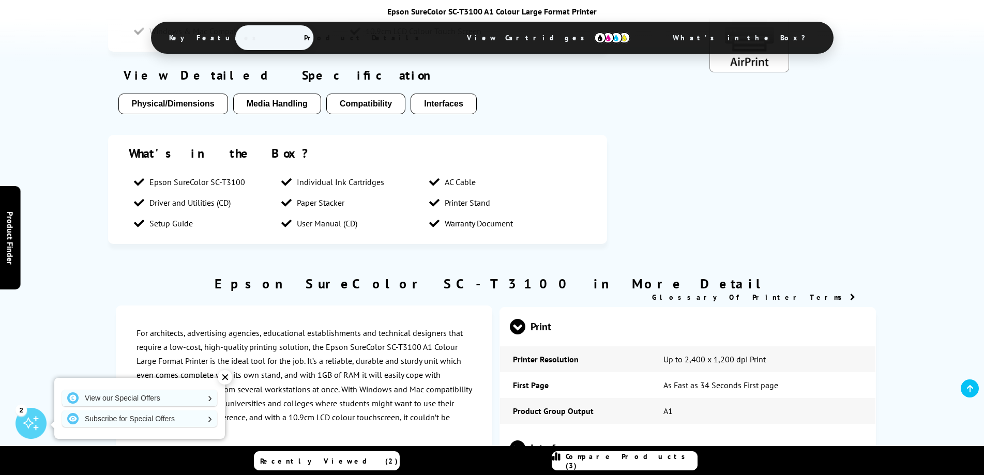
click at [277, 104] on button "Media Handling" at bounding box center [277, 104] width 88 height 21
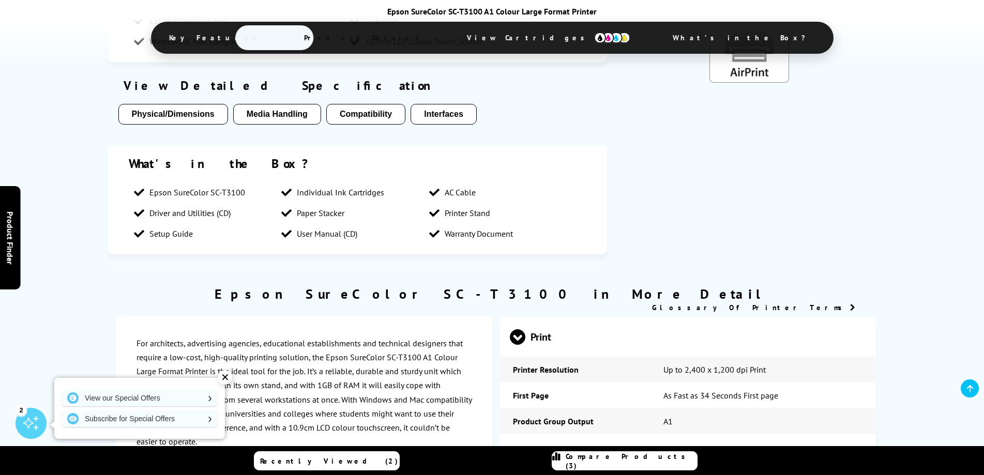
scroll to position [750, 0]
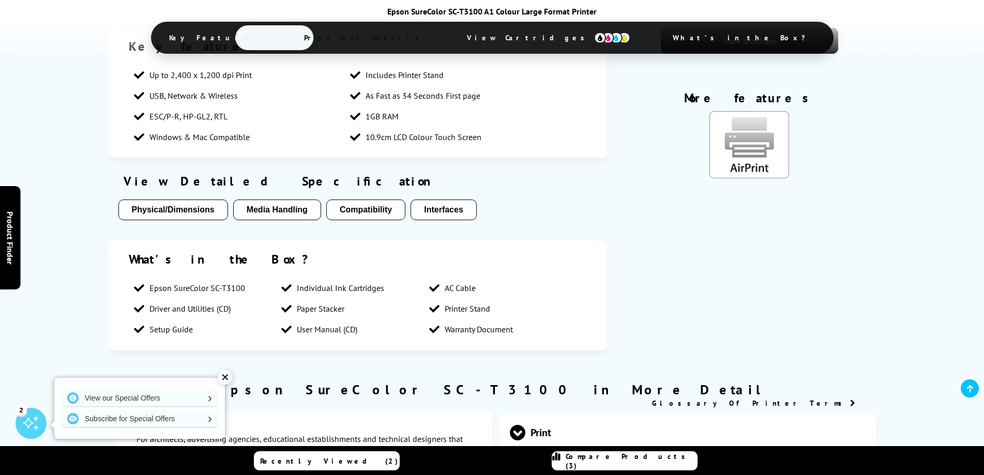
click at [165, 205] on button "Physical/Dimensions" at bounding box center [173, 210] width 110 height 21
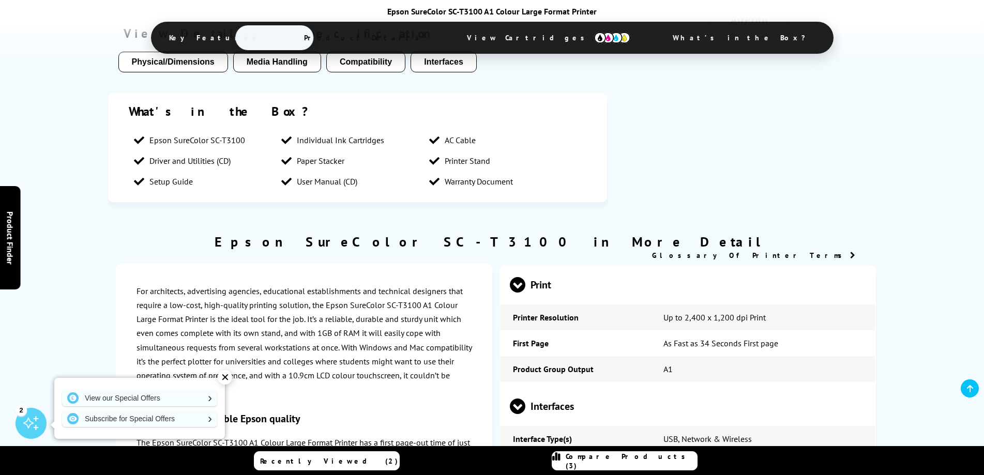
scroll to position [849, 0]
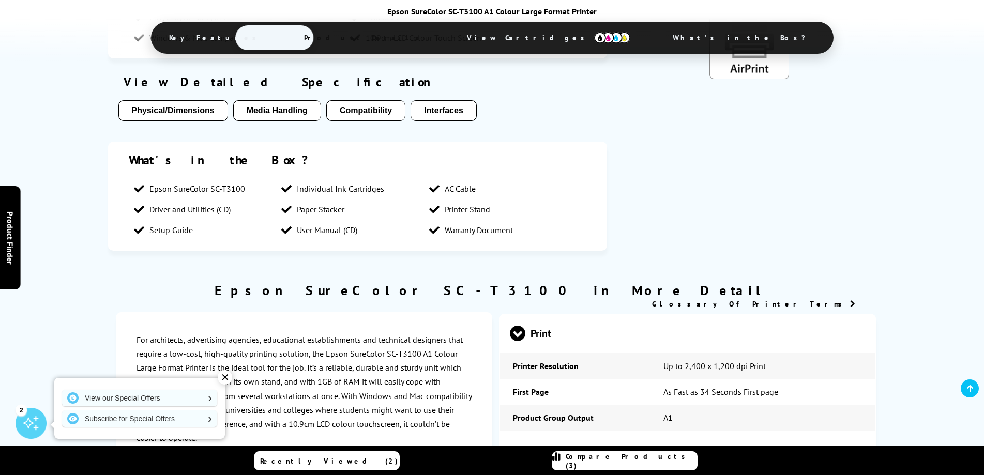
click at [465, 232] on span "Warranty Document" at bounding box center [479, 230] width 68 height 10
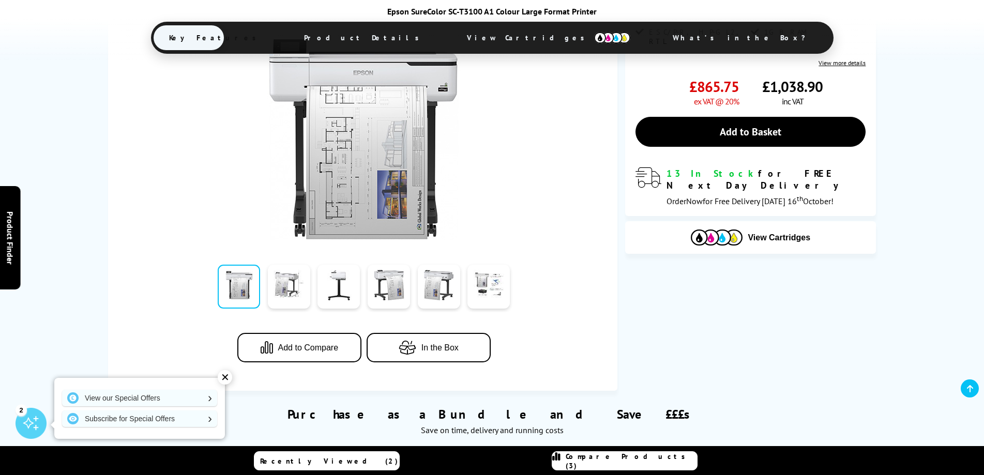
scroll to position [155, 0]
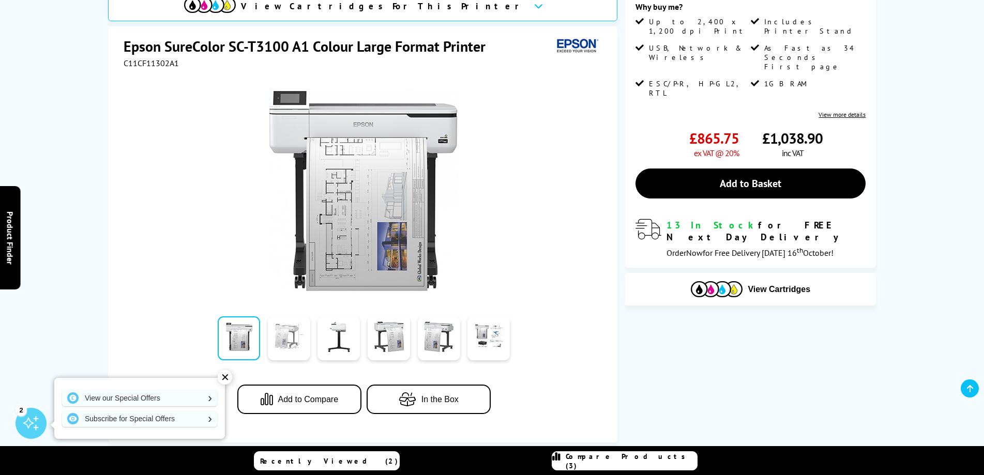
click at [282, 338] on link at bounding box center [289, 339] width 42 height 44
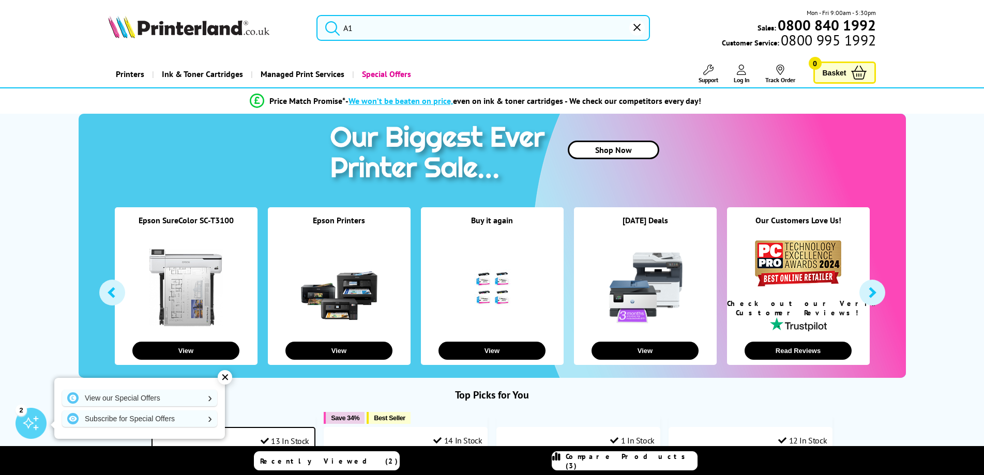
click at [358, 31] on input "A1" at bounding box center [484, 28] width 334 height 26
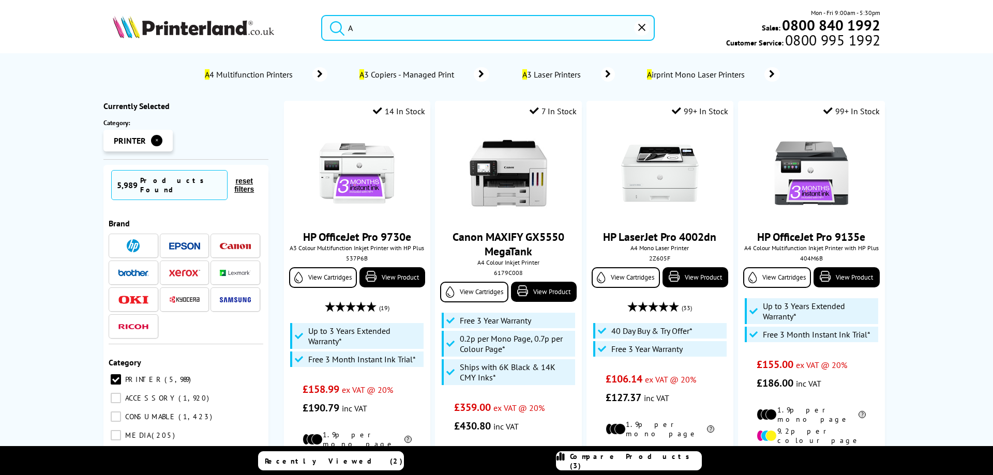
type input "A1"
